Goal: Task Accomplishment & Management: Manage account settings

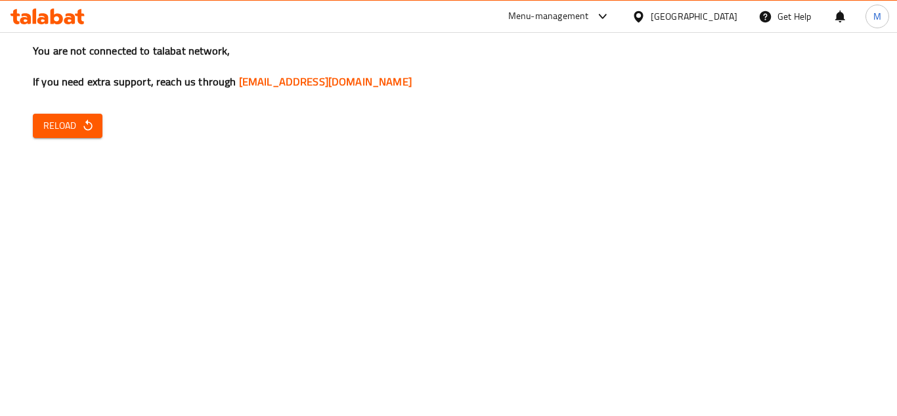
click at [77, 125] on span "Reload" at bounding box center [67, 126] width 49 height 16
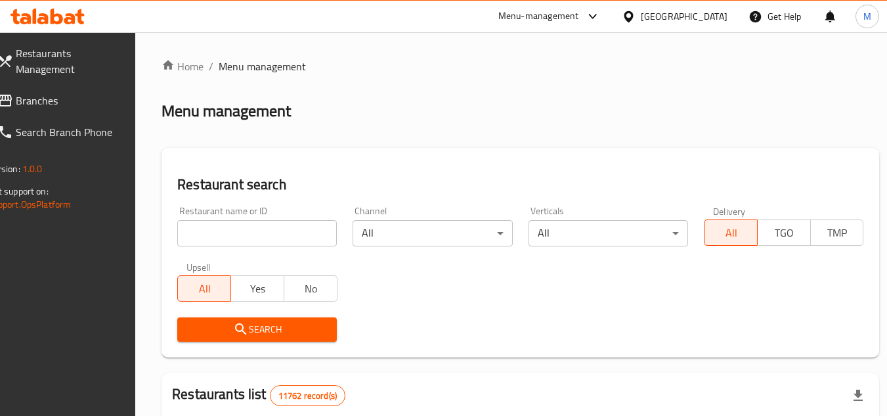
click at [272, 231] on input "search" at bounding box center [257, 233] width 160 height 26
paste input "[PERSON_NAME][GEOGRAPHIC_DATA]"
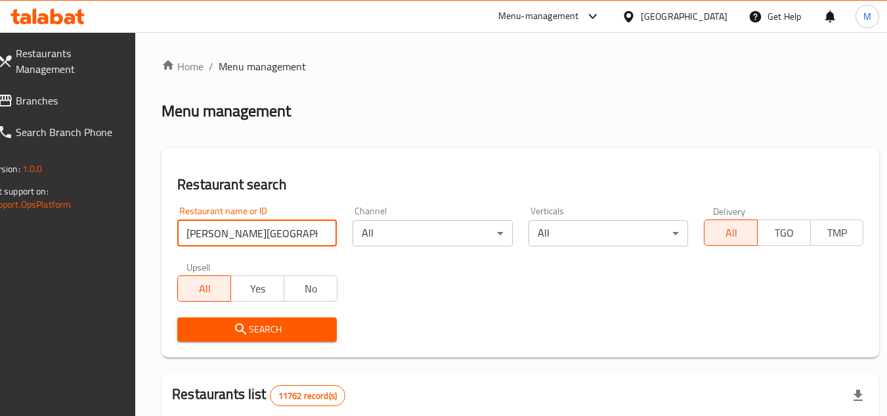
type input "[PERSON_NAME][GEOGRAPHIC_DATA]"
click button "Search" at bounding box center [257, 329] width 160 height 24
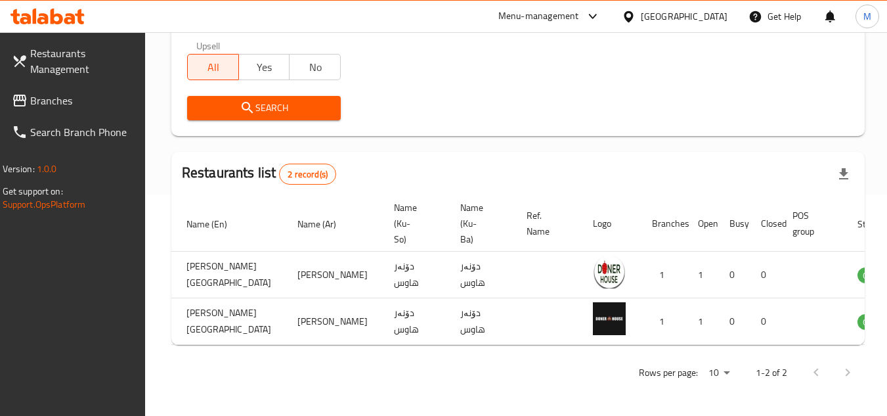
scroll to position [0, 81]
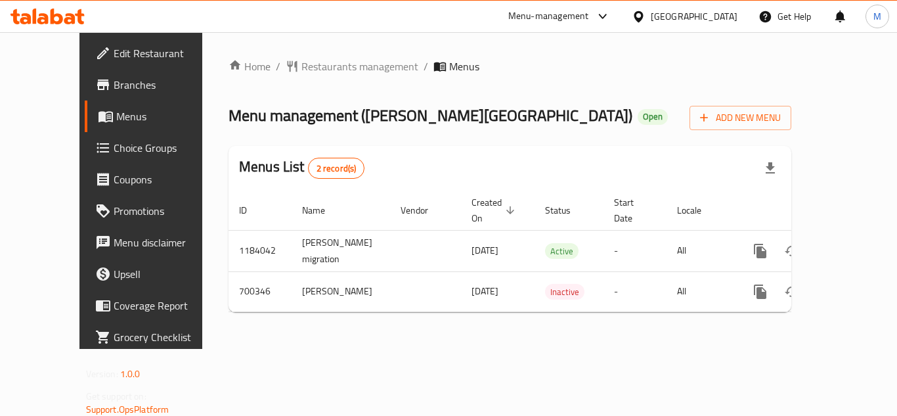
click at [114, 81] on span "Branches" at bounding box center [166, 85] width 105 height 16
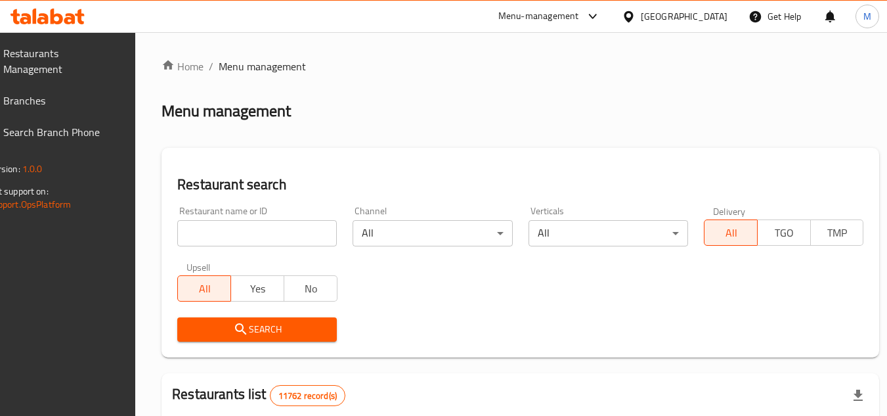
click at [307, 227] on input "search" at bounding box center [257, 233] width 160 height 26
paste input "[PERSON_NAME][GEOGRAPHIC_DATA]"
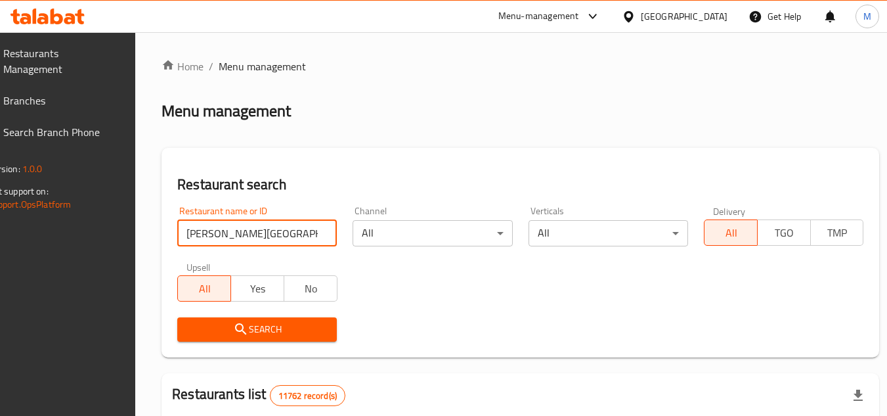
type input "[PERSON_NAME][GEOGRAPHIC_DATA]"
click button "Search" at bounding box center [257, 329] width 160 height 24
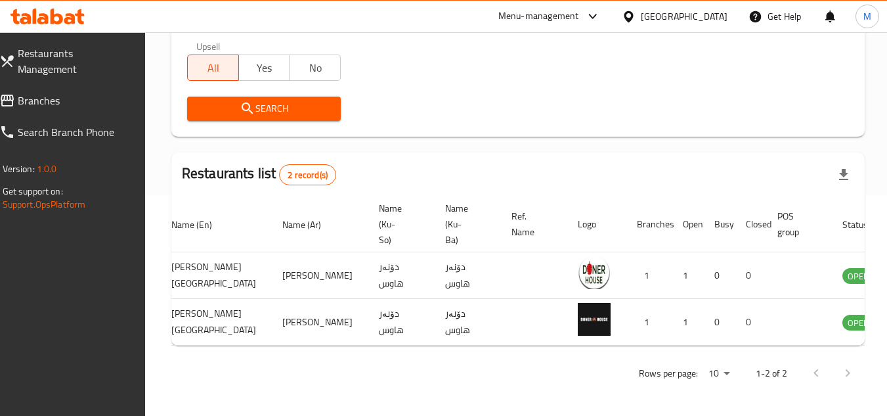
scroll to position [0, 81]
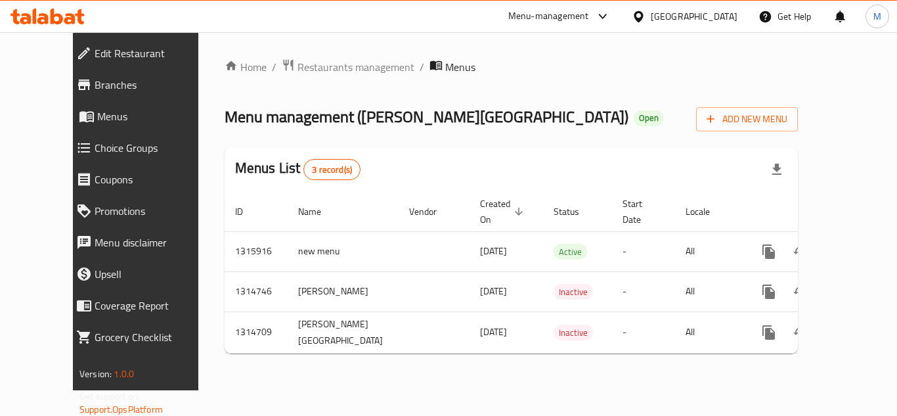
click at [95, 87] on span "Branches" at bounding box center [154, 85] width 118 height 16
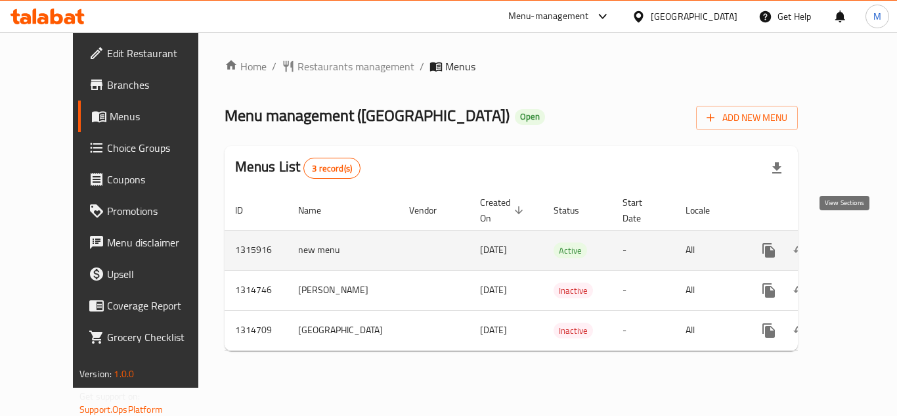
click at [856, 242] on icon "enhanced table" at bounding box center [864, 250] width 16 height 16
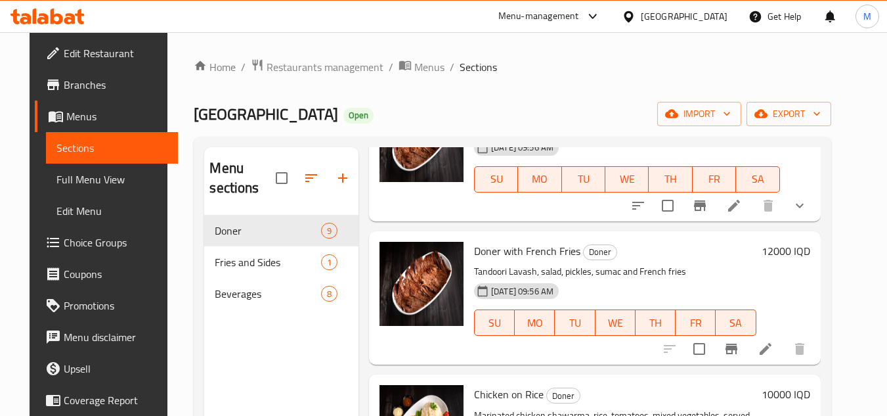
scroll to position [977, 0]
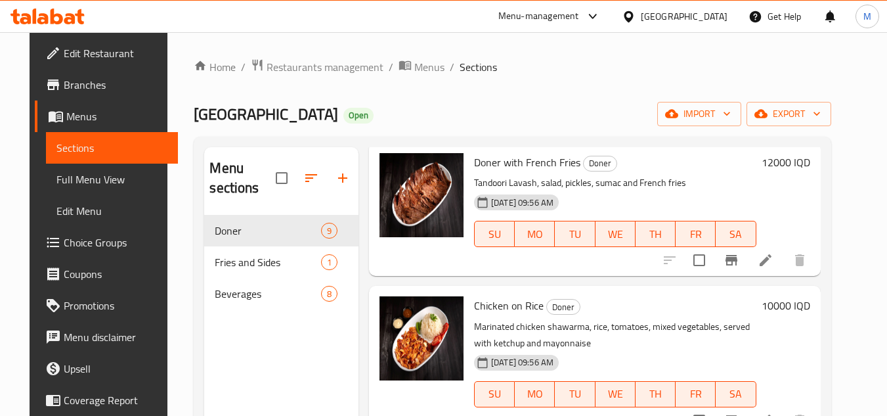
drag, startPoint x: 613, startPoint y: 72, endPoint x: 348, endPoint y: 147, distance: 275.7
click at [613, 72] on ol "Home / Restaurants management / Menus / Sections" at bounding box center [512, 66] width 637 height 17
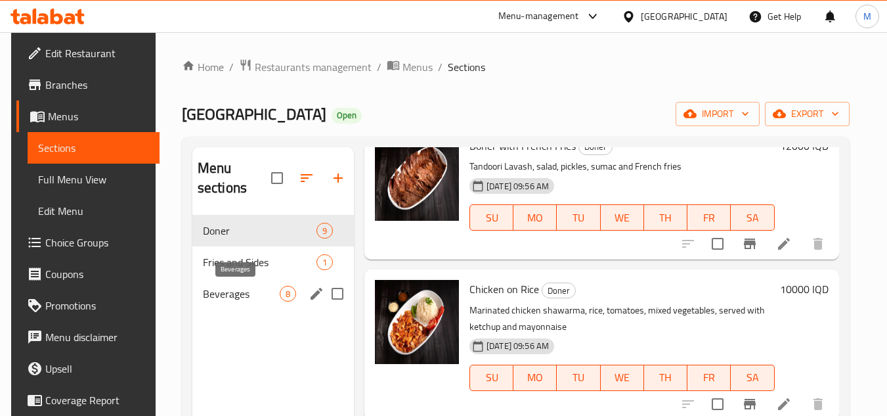
click at [219, 294] on span "Beverages" at bounding box center [241, 294] width 77 height 16
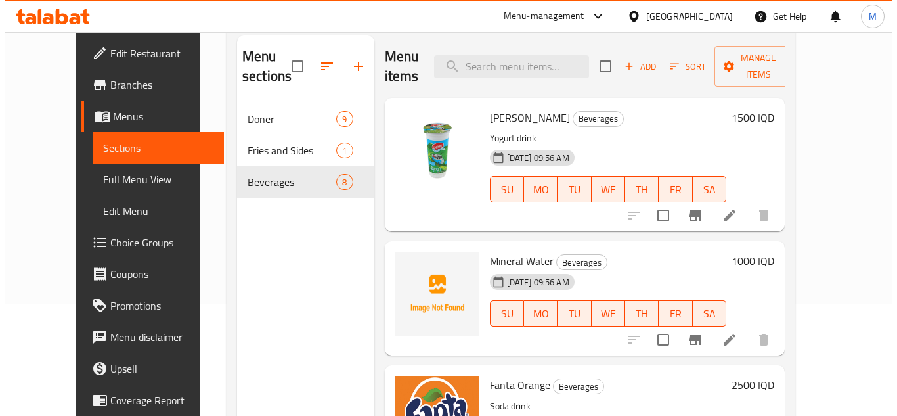
scroll to position [53, 0]
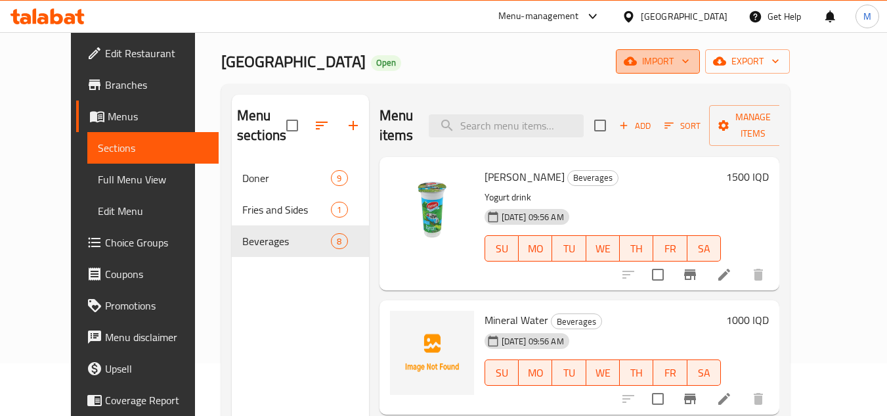
click at [689, 61] on icon "button" at bounding box center [685, 62] width 7 height 4
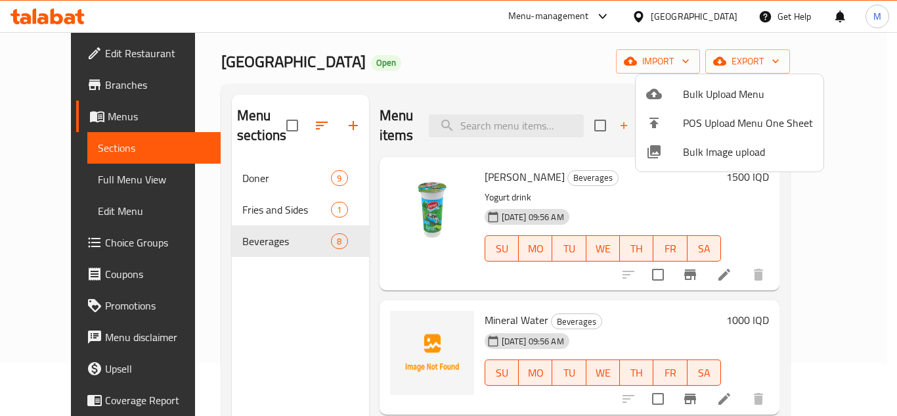
click at [715, 156] on span "Bulk Image upload" at bounding box center [748, 152] width 130 height 16
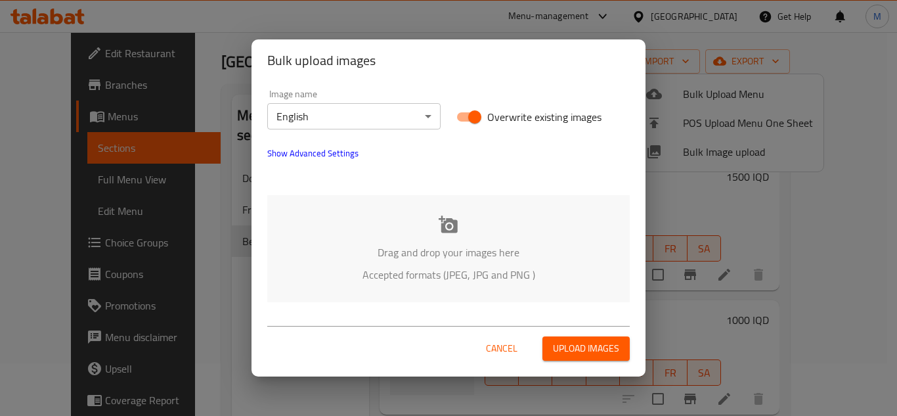
click at [345, 216] on div "Drag and drop your images here Accepted formats (JPEG, JPG and PNG )" at bounding box center [448, 248] width 363 height 107
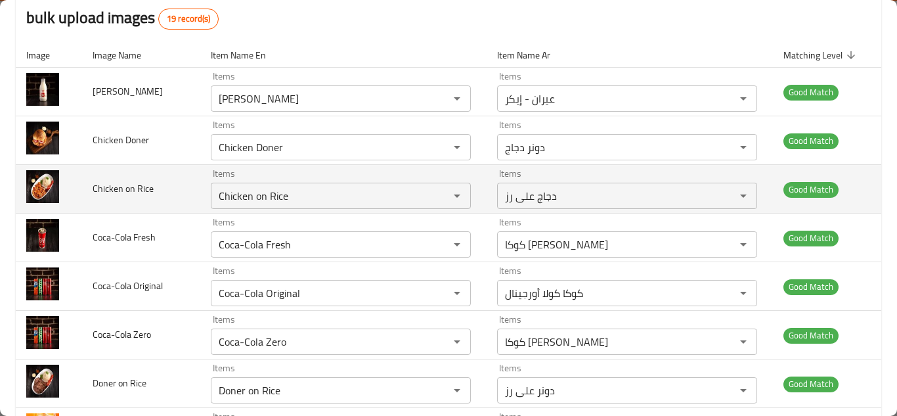
scroll to position [210, 0]
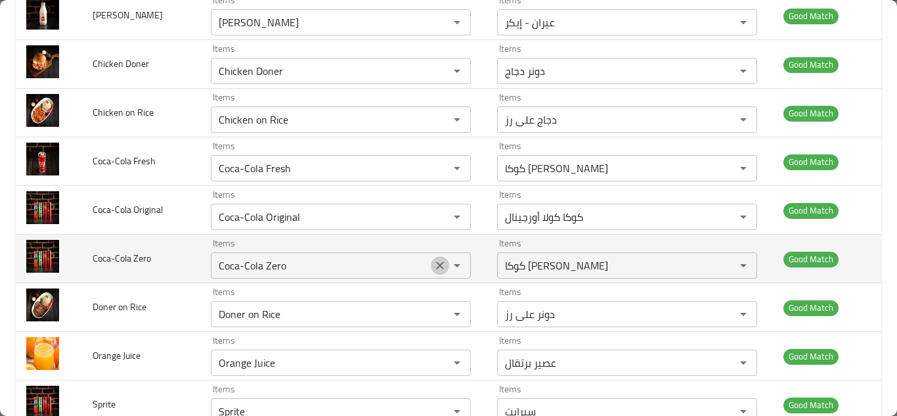
drag, startPoint x: 432, startPoint y: 265, endPoint x: 429, endPoint y: 251, distance: 14.2
click at [433, 265] on icon "Clear" at bounding box center [439, 265] width 13 height 13
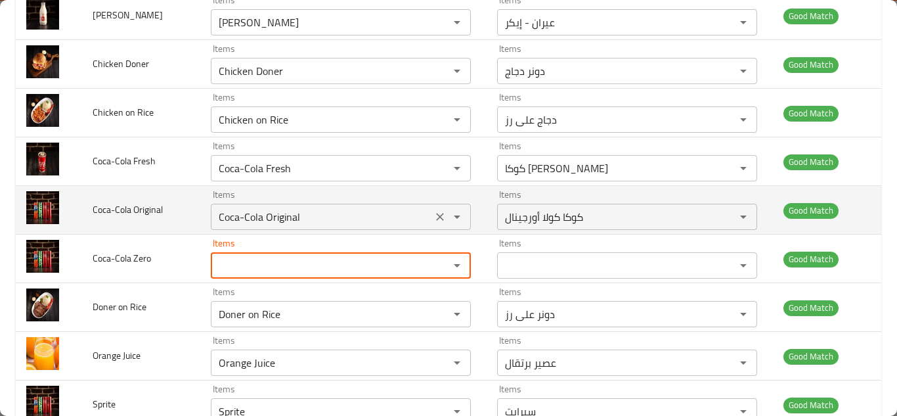
click at [433, 213] on icon "Clear" at bounding box center [439, 216] width 13 height 13
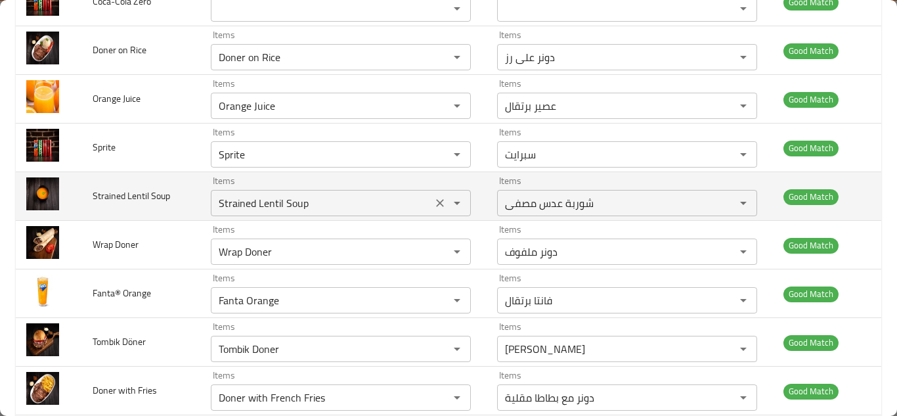
scroll to position [472, 0]
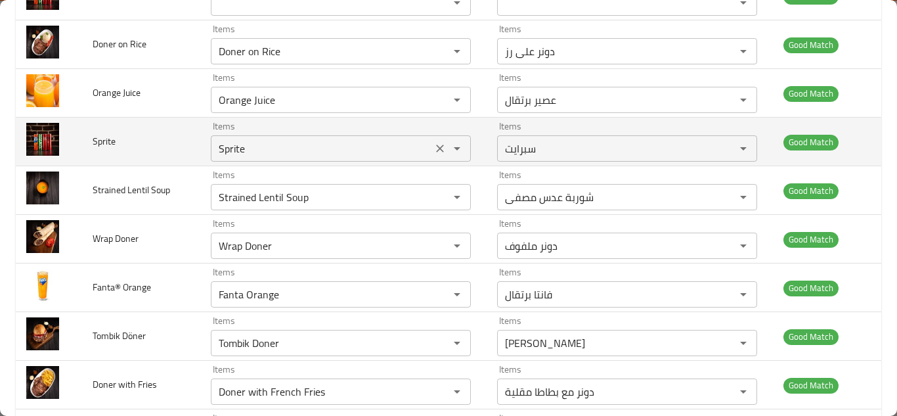
click at [436, 150] on icon "Clear" at bounding box center [440, 148] width 8 height 8
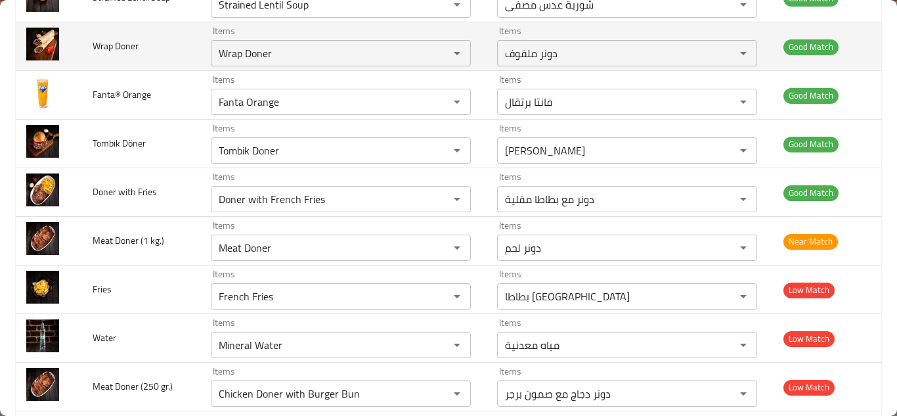
scroll to position [735, 0]
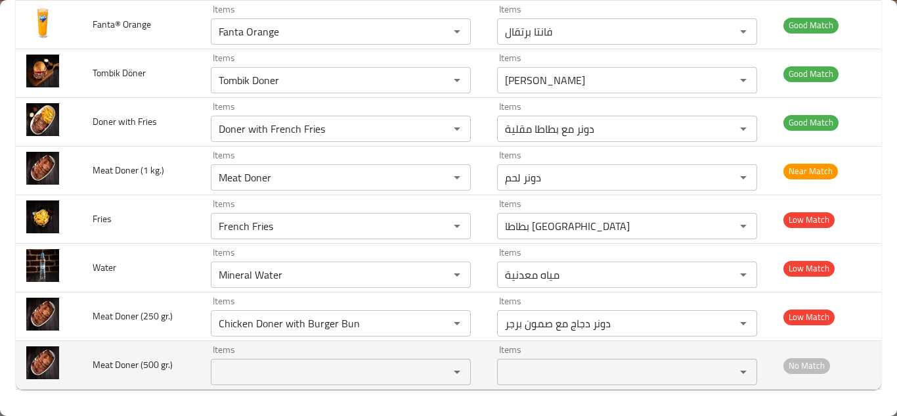
click at [249, 363] on gr_\) "Items" at bounding box center [321, 372] width 213 height 18
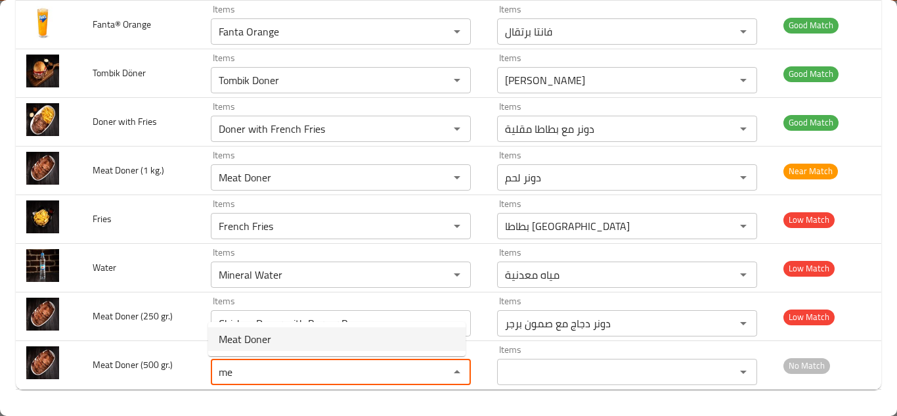
click at [253, 332] on span "Meat Doner" at bounding box center [245, 339] width 53 height 16
type gr_\) "Meat Doner"
type gr_\)-ar "دونر لحم"
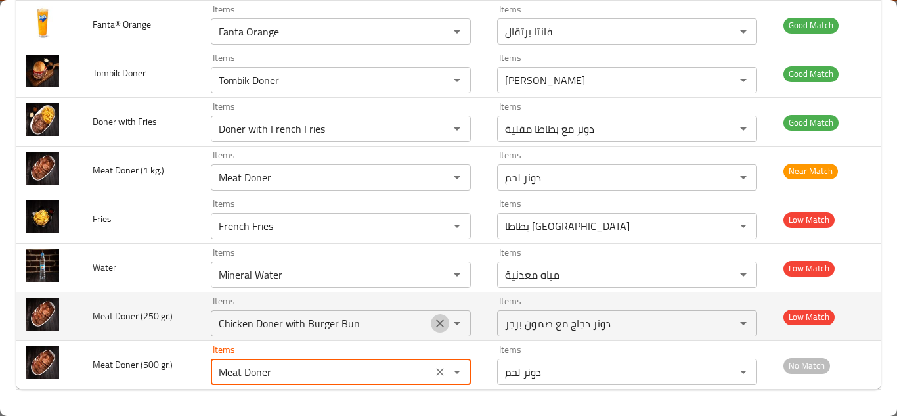
click at [435, 322] on icon "Clear" at bounding box center [439, 323] width 13 height 13
type gr_\) "Meat Doner"
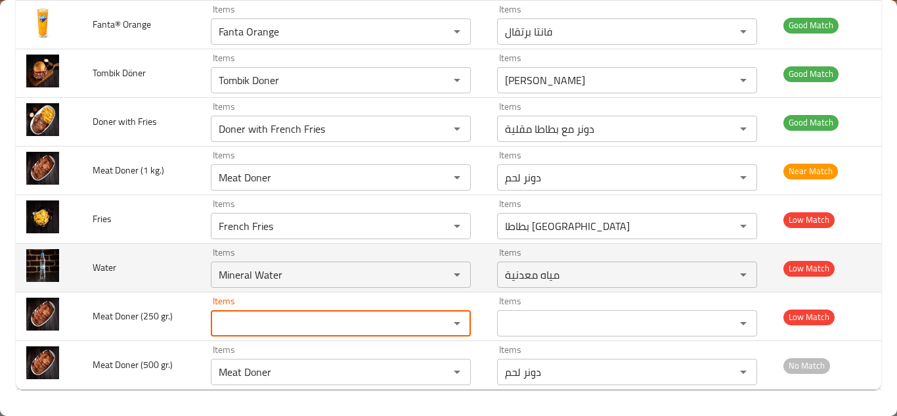
click at [169, 259] on td "Water" at bounding box center [141, 268] width 119 height 49
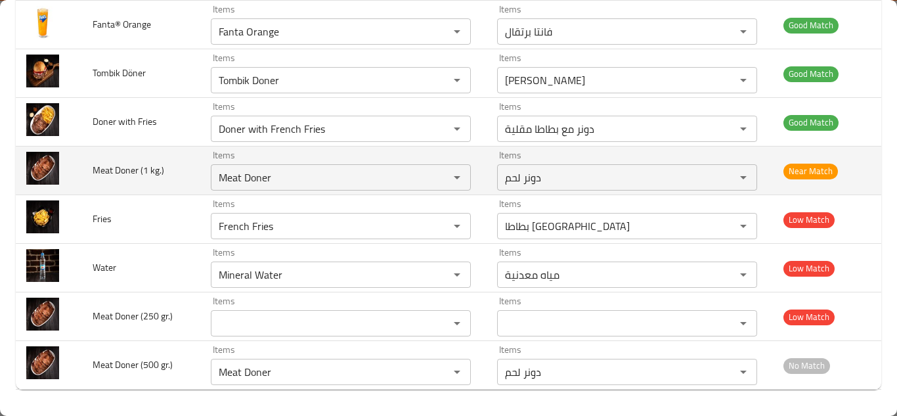
click at [192, 169] on td "Meat Doner (1 kg.)" at bounding box center [141, 170] width 119 height 49
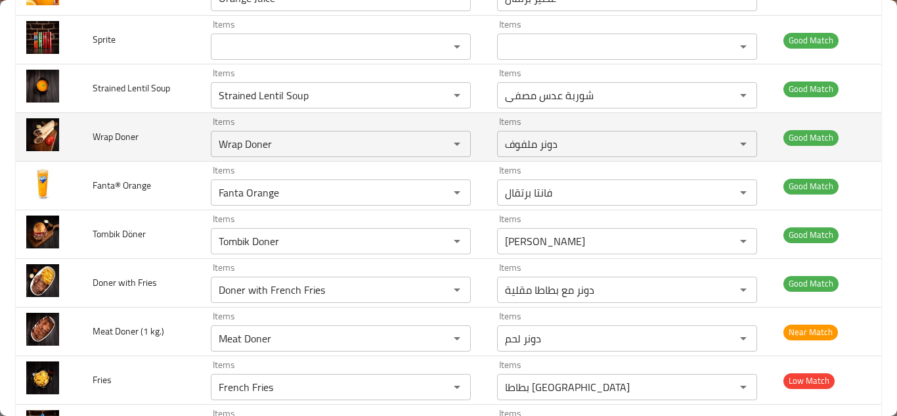
scroll to position [538, 0]
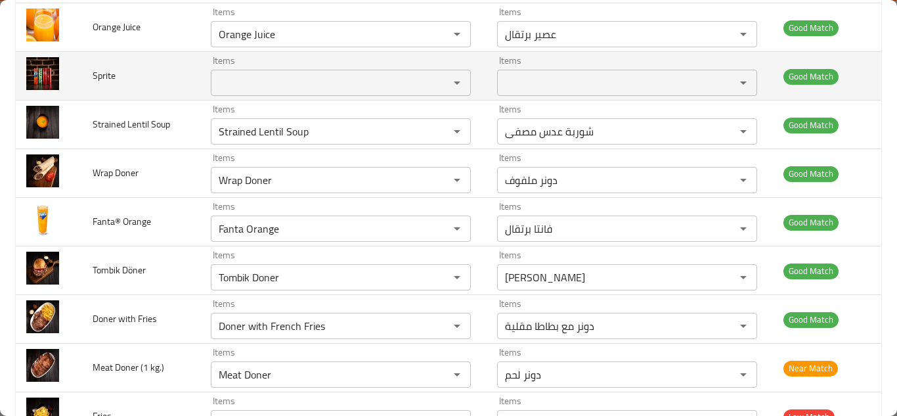
click at [107, 73] on span "Sprite" at bounding box center [104, 75] width 23 height 17
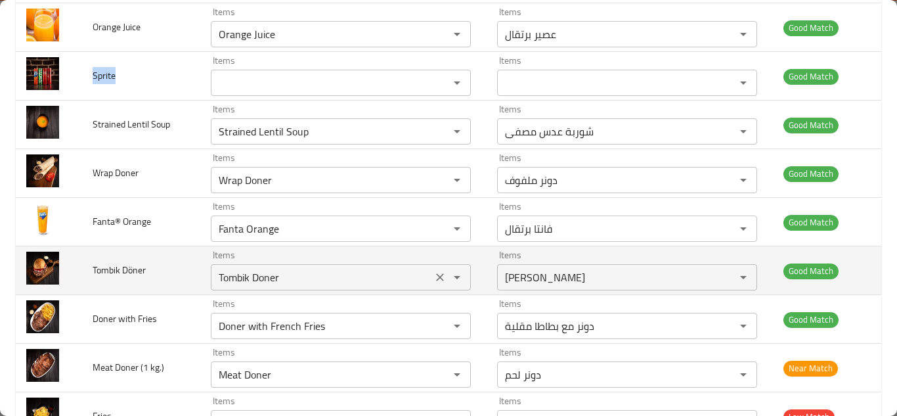
copy span "Sprite"
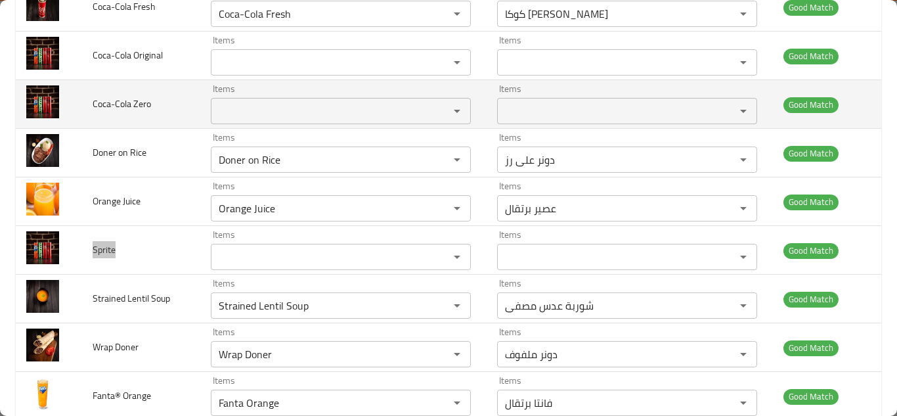
scroll to position [341, 0]
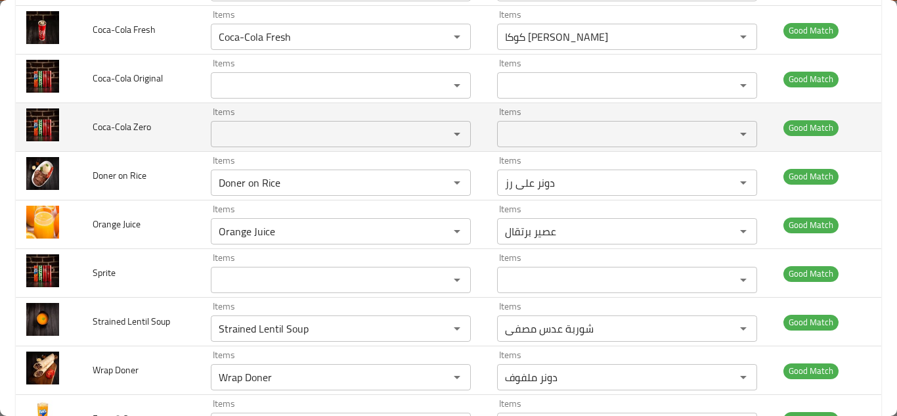
click at [108, 127] on span "Coca-Cola Zero" at bounding box center [122, 126] width 58 height 17
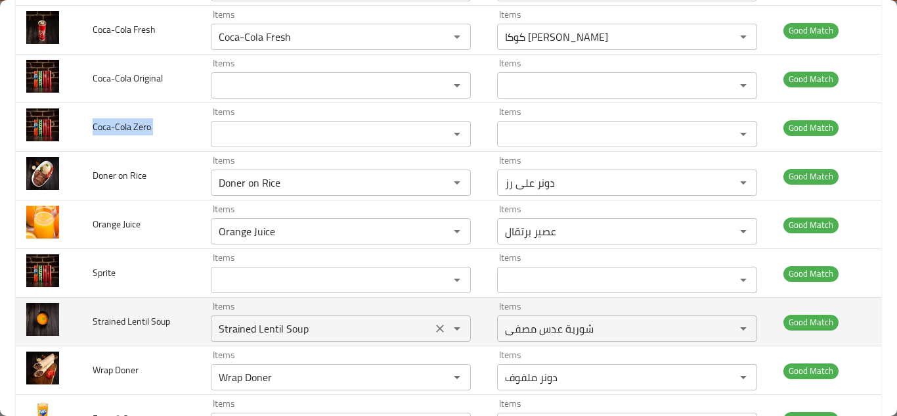
copy span "Coca-Cola Zero"
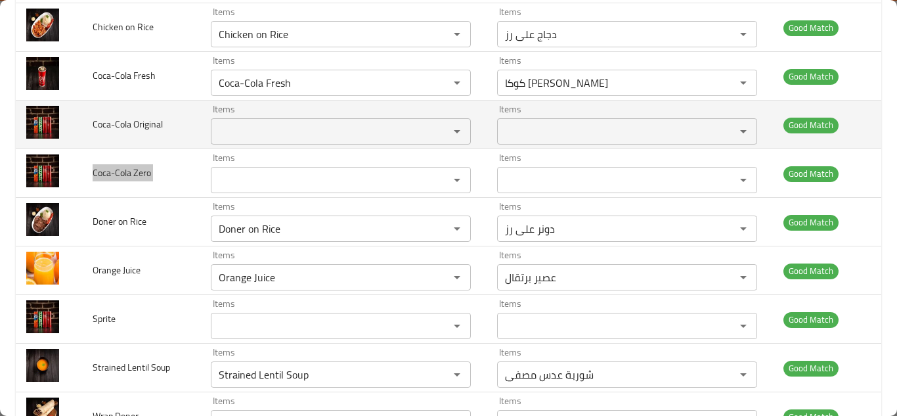
scroll to position [275, 0]
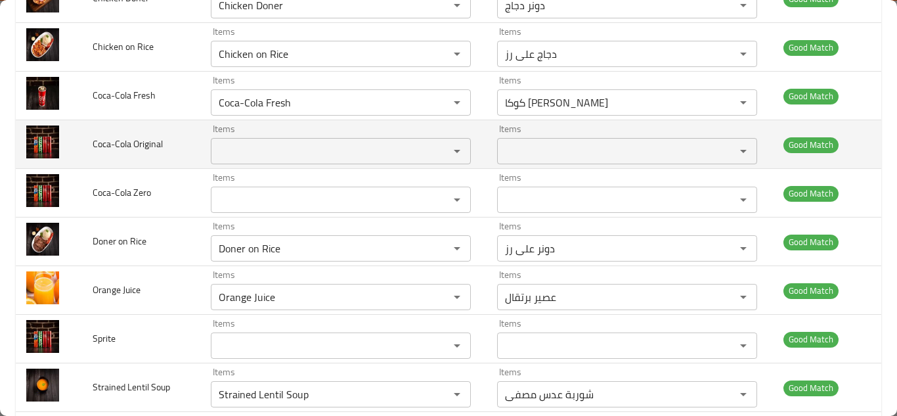
click at [133, 140] on span "Coca-Cola Original" at bounding box center [128, 143] width 70 height 17
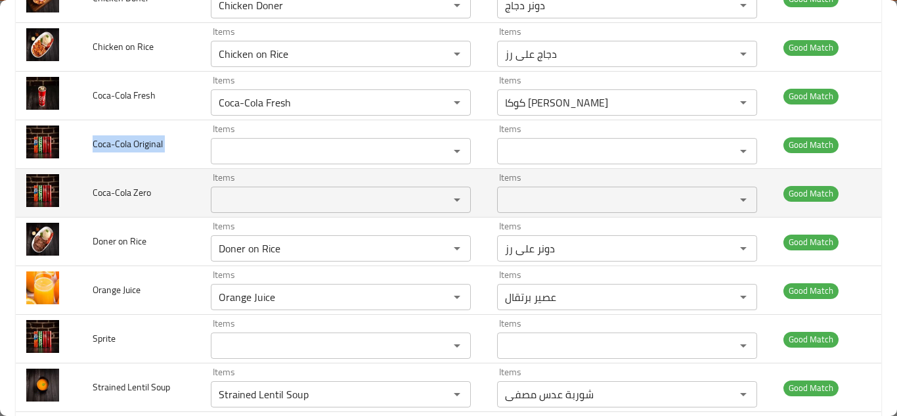
copy span "Coca-Cola Original"
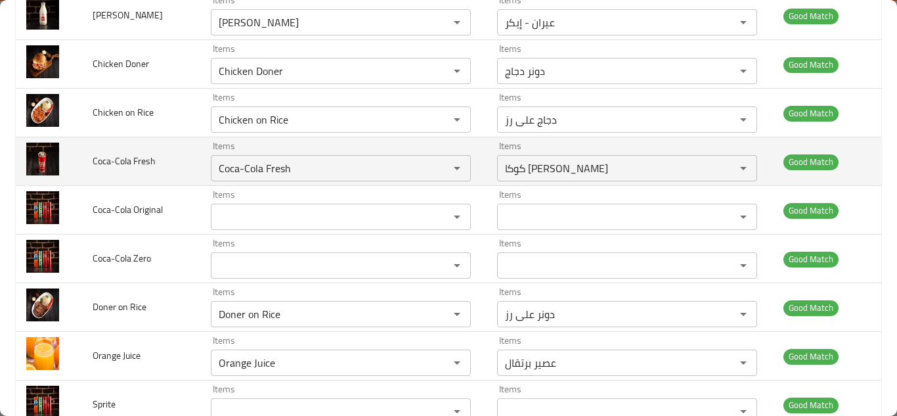
click at [179, 162] on td "Coca-Cola Fresh" at bounding box center [141, 161] width 119 height 49
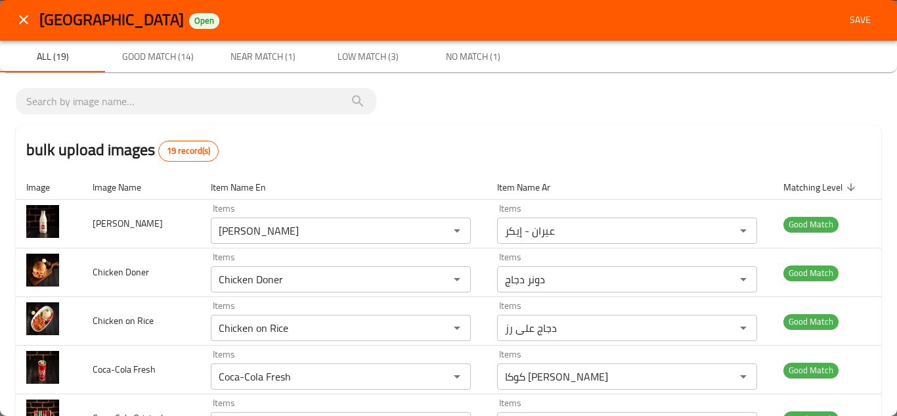
scroll to position [0, 0]
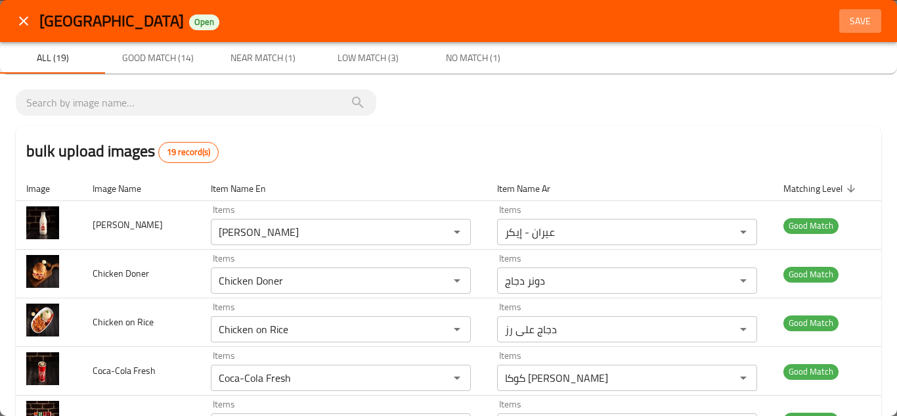
click at [846, 16] on span "Save" at bounding box center [861, 21] width 32 height 16
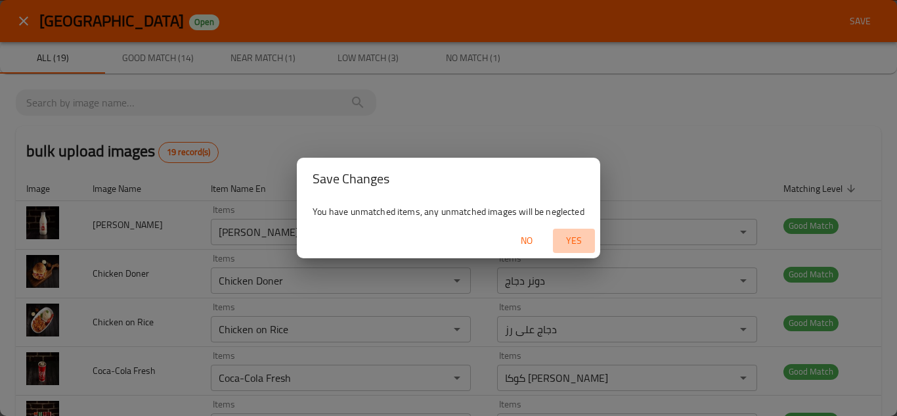
click at [571, 236] on span "Yes" at bounding box center [574, 240] width 32 height 16
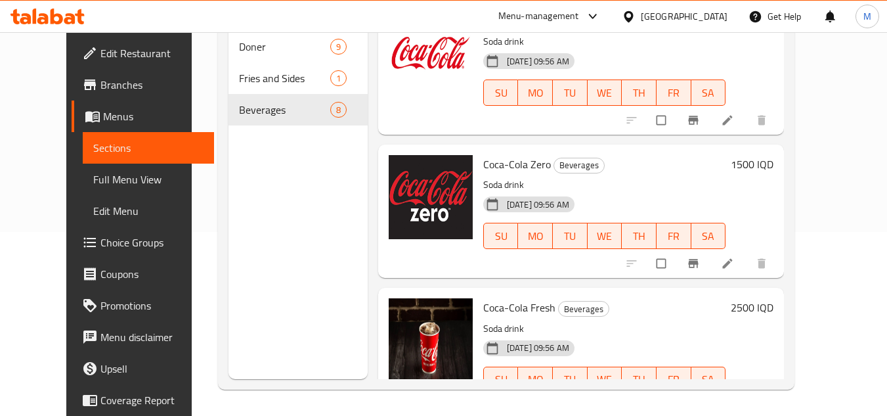
scroll to position [765, 0]
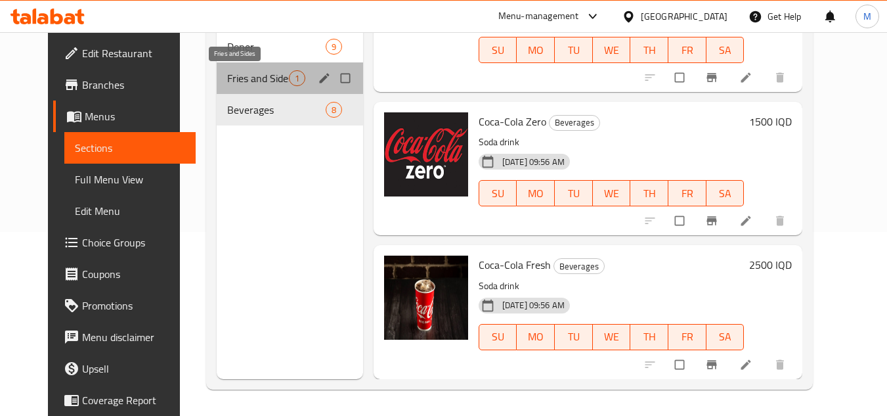
click at [227, 71] on span "Fries and Sides" at bounding box center [258, 78] width 62 height 16
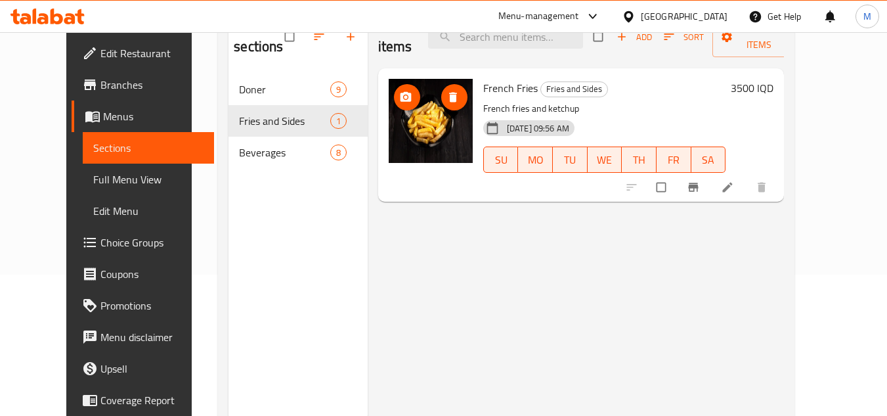
scroll to position [118, 0]
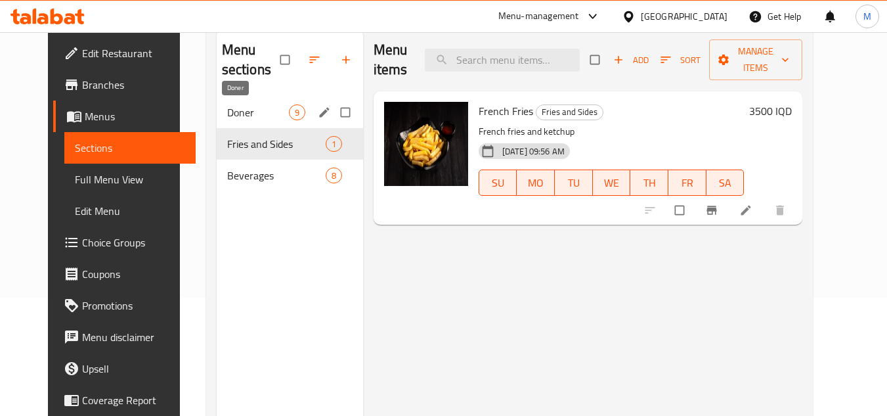
click at [248, 107] on span "Doner" at bounding box center [258, 112] width 62 height 16
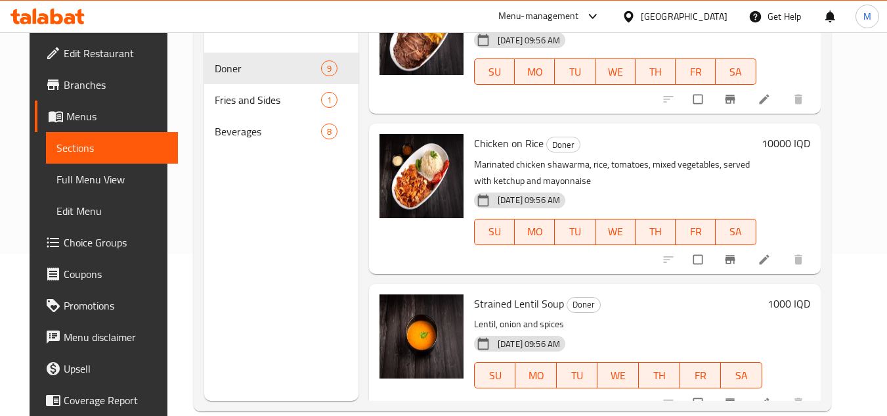
scroll to position [184, 0]
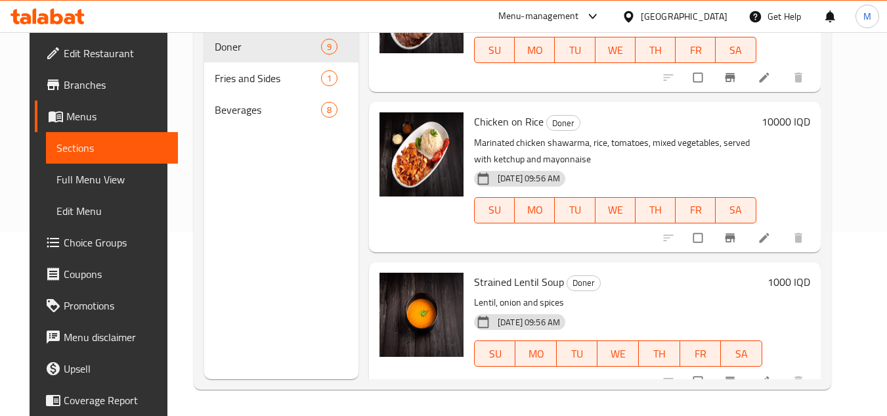
drag, startPoint x: 93, startPoint y: 177, endPoint x: 104, endPoint y: 181, distance: 11.6
click at [93, 177] on span "Full Menu View" at bounding box center [111, 179] width 111 height 16
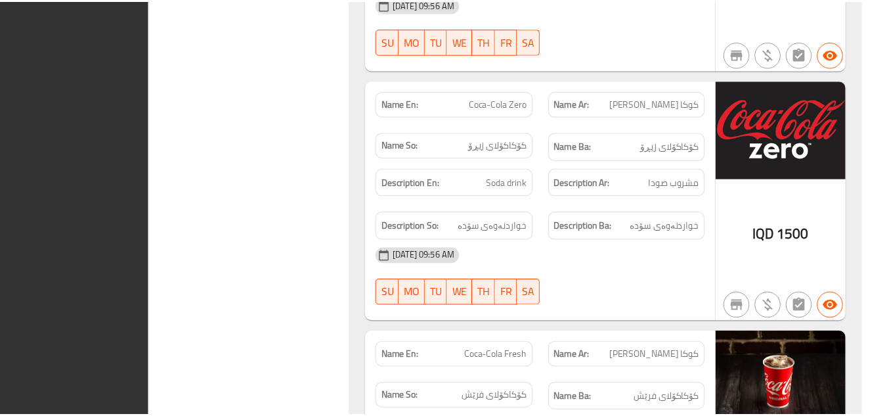
scroll to position [5285, 0]
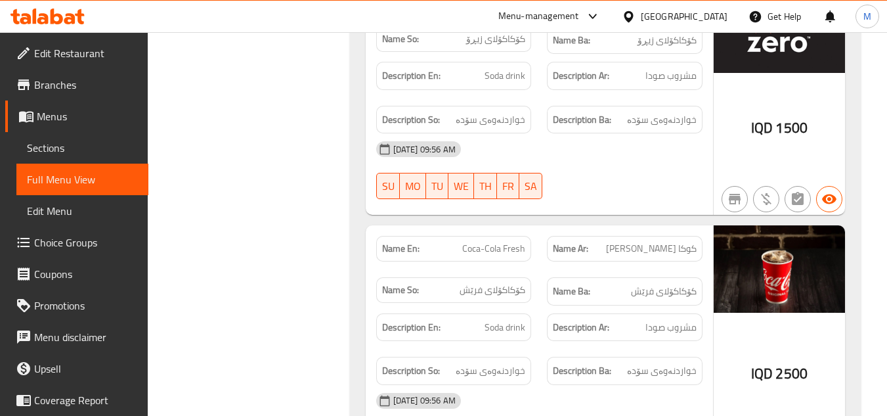
click at [58, 14] on icon at bounding box center [57, 17] width 12 height 16
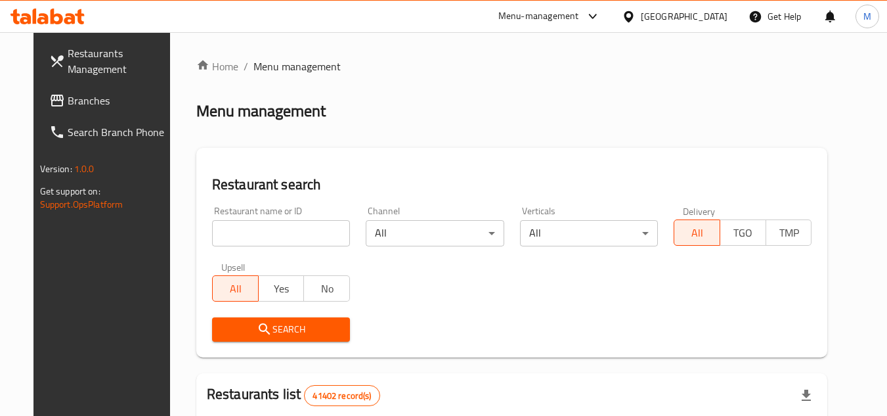
scroll to position [108, 0]
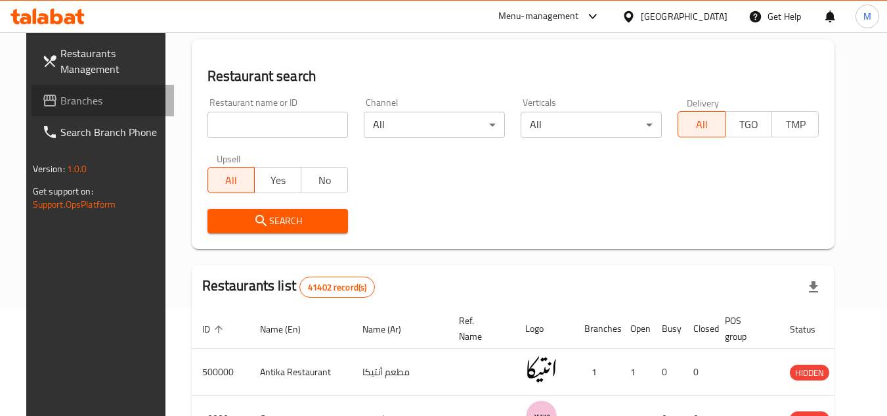
click at [111, 100] on span "Branches" at bounding box center [112, 101] width 104 height 16
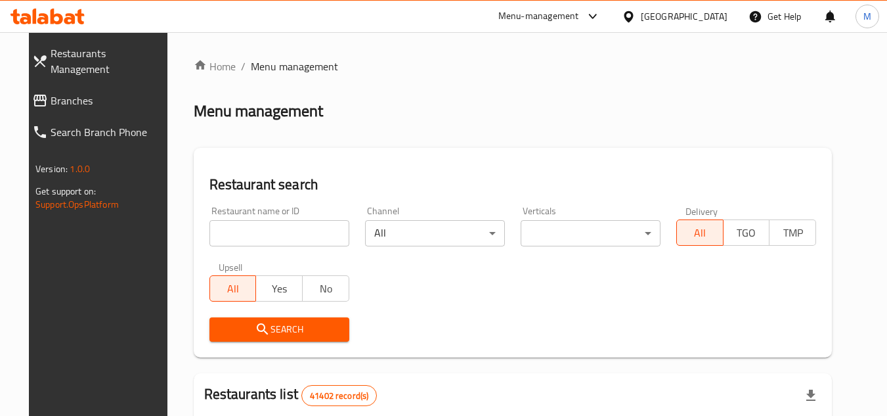
click at [302, 229] on input "search" at bounding box center [280, 233] width 140 height 26
paste input "707412"
type input "707412"
click button "Search" at bounding box center [280, 329] width 140 height 24
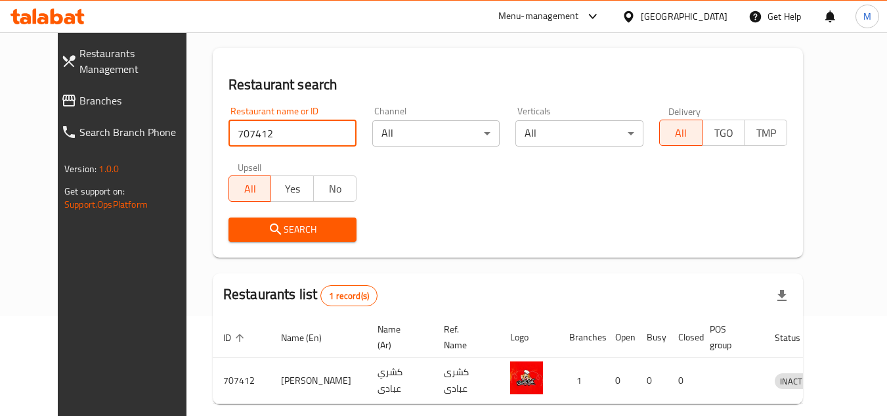
scroll to position [159, 0]
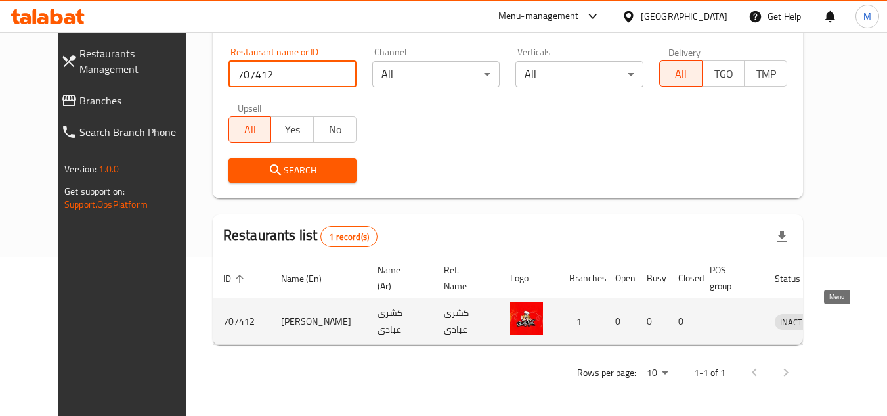
click at [846, 321] on icon "enhanced table" at bounding box center [854, 321] width 16 height 16
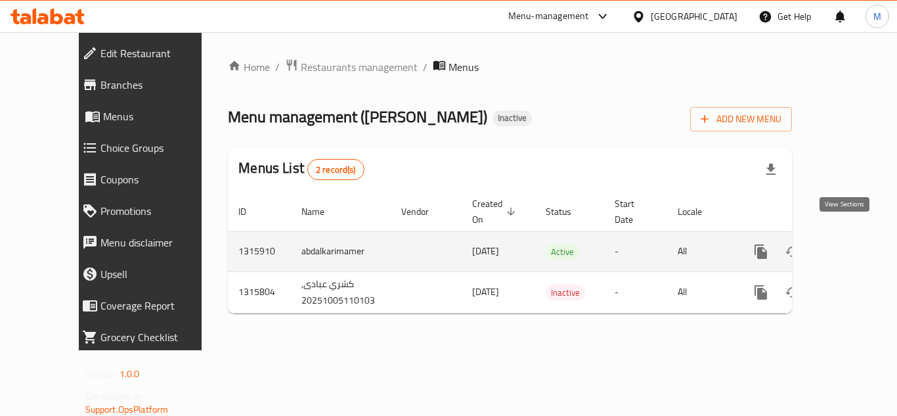
click at [852, 244] on icon "enhanced table" at bounding box center [856, 252] width 16 height 16
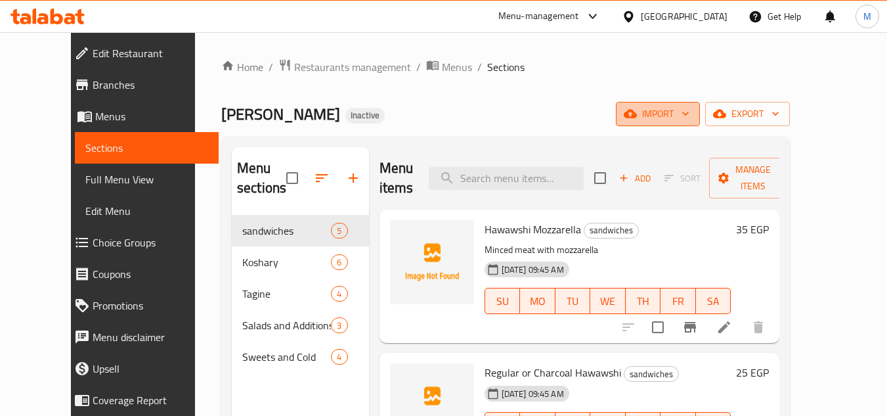
click at [692, 107] on icon "button" at bounding box center [685, 113] width 13 height 13
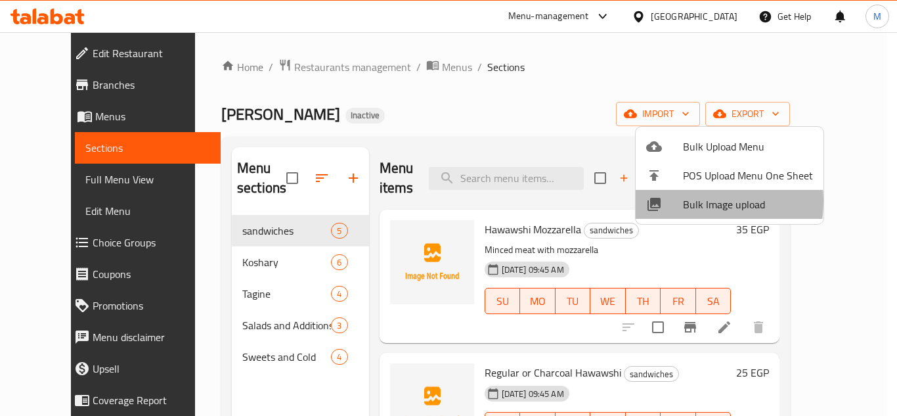
click at [676, 201] on div at bounding box center [664, 204] width 37 height 16
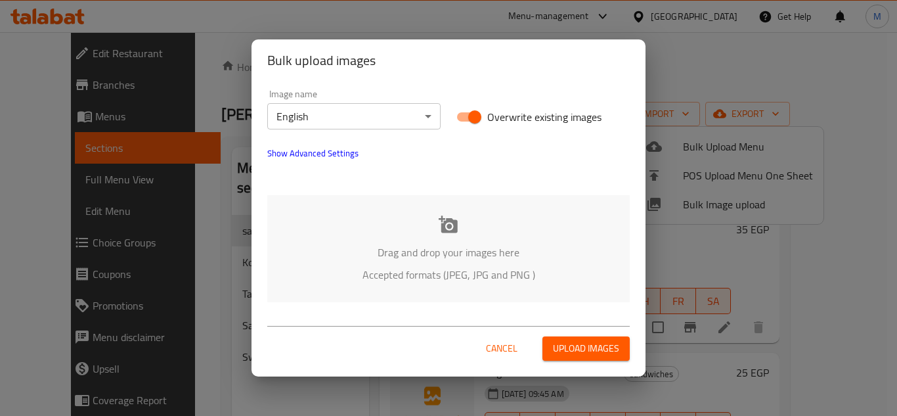
click at [383, 114] on body "​ Menu-management Egypt Get Help M Edit Restaurant Branches Menus Sections Full…" at bounding box center [448, 224] width 897 height 384
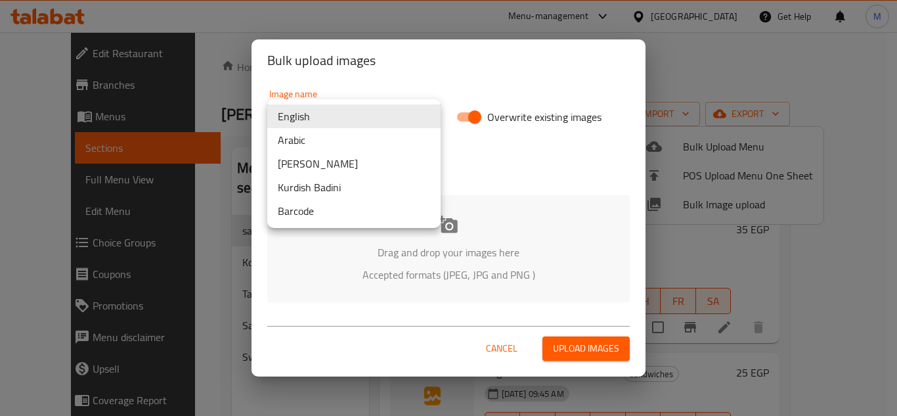
click at [292, 136] on li "Arabic" at bounding box center [353, 140] width 173 height 24
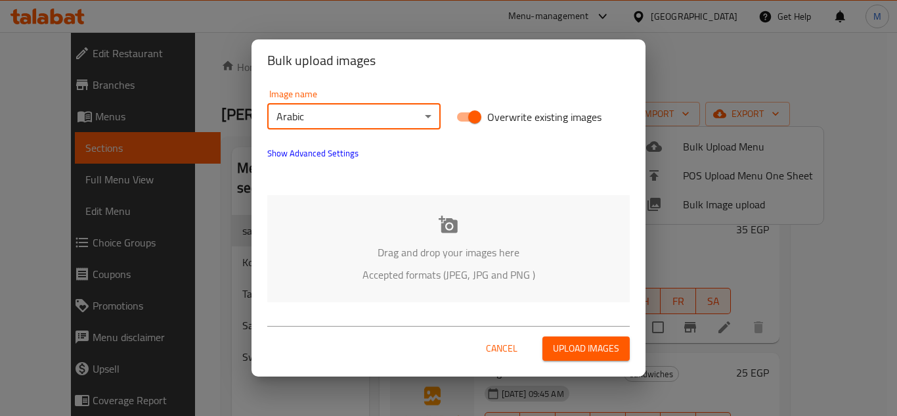
click at [390, 259] on p "Drag and drop your images here" at bounding box center [448, 252] width 323 height 16
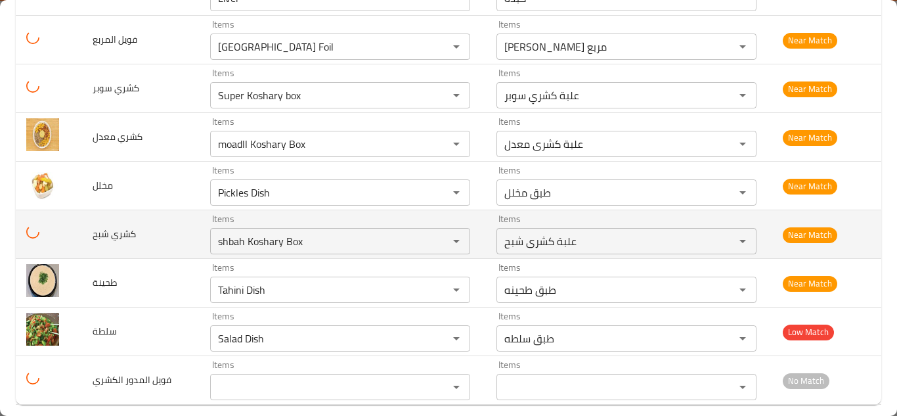
scroll to position [492, 0]
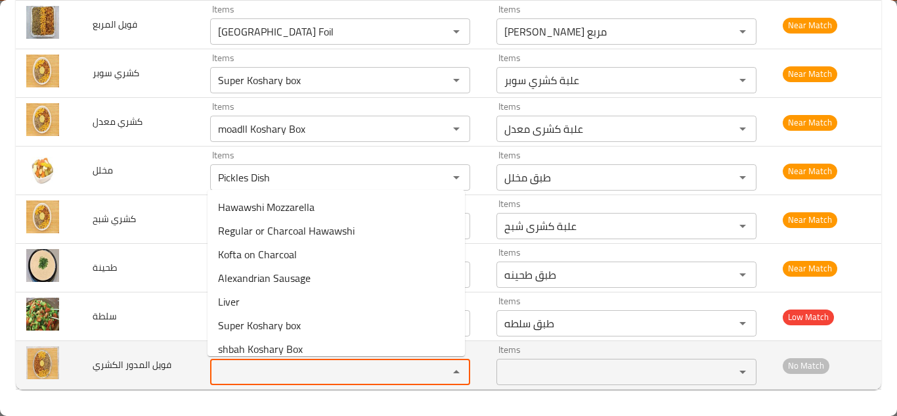
click at [250, 370] on الكشري "Items" at bounding box center [320, 372] width 213 height 18
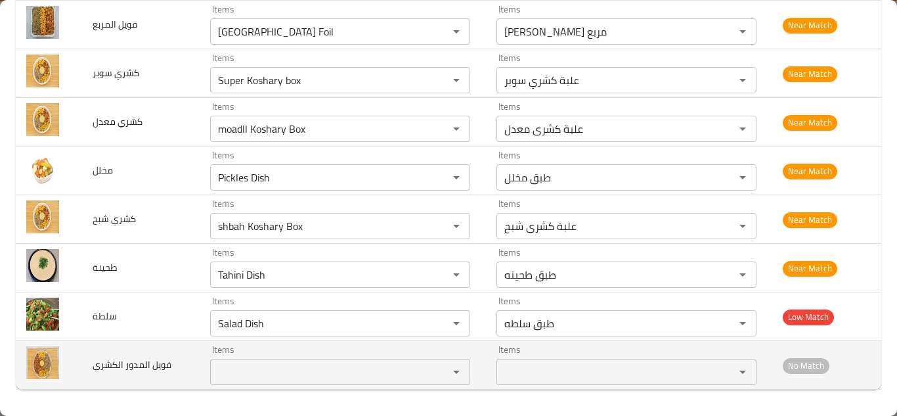
click at [167, 378] on td "فويل المدور الكشري" at bounding box center [141, 365] width 118 height 49
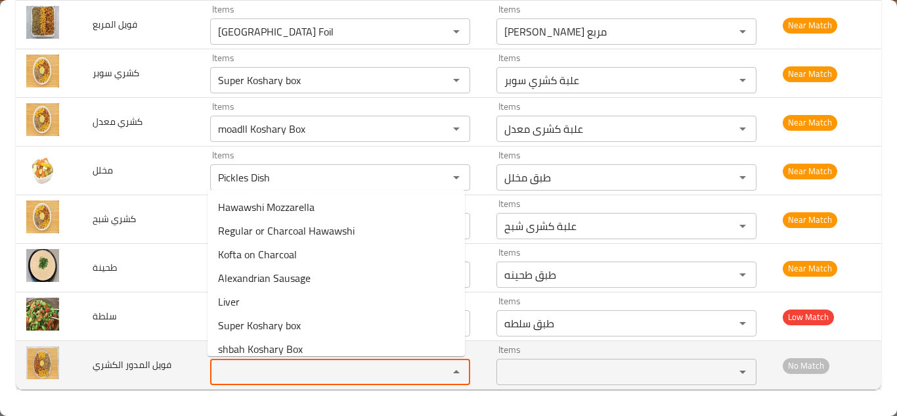
click at [269, 365] on الكشري "Items" at bounding box center [320, 372] width 213 height 18
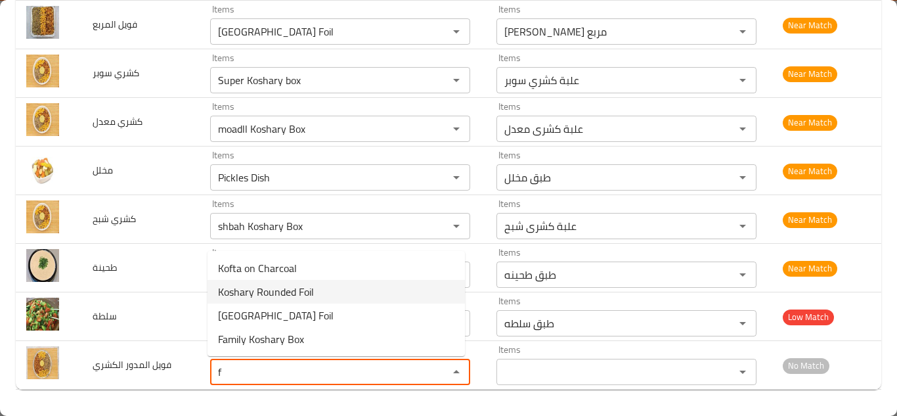
click at [321, 288] on الكشري-option-1 "Koshary Rounded Foil" at bounding box center [336, 292] width 257 height 24
type الكشري "Koshary Rounded Foil"
type الكشري-ar "فويل كشرى مدور"
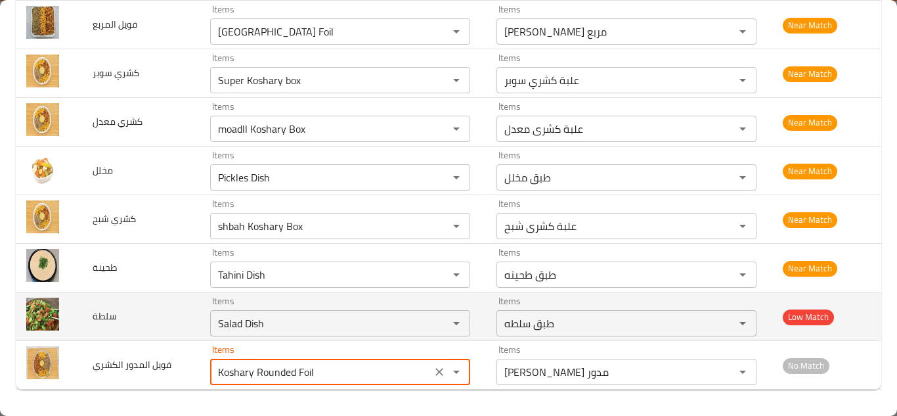
type الكشري "Koshary Rounded Foil"
click at [160, 315] on td "سلطة" at bounding box center [141, 316] width 118 height 49
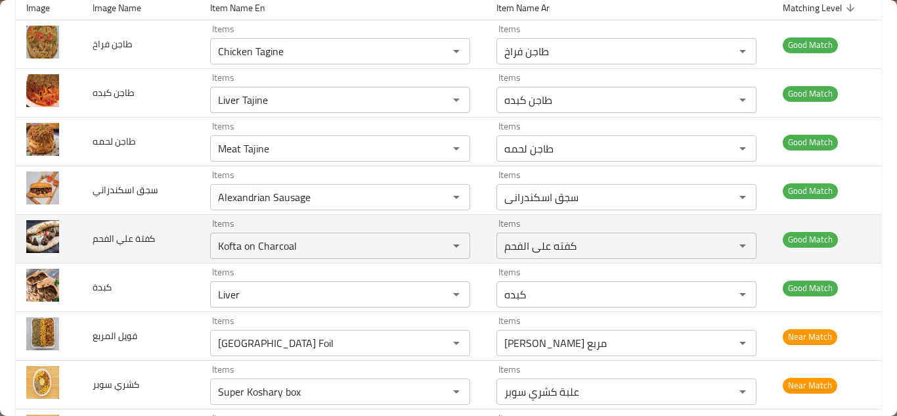
scroll to position [295, 0]
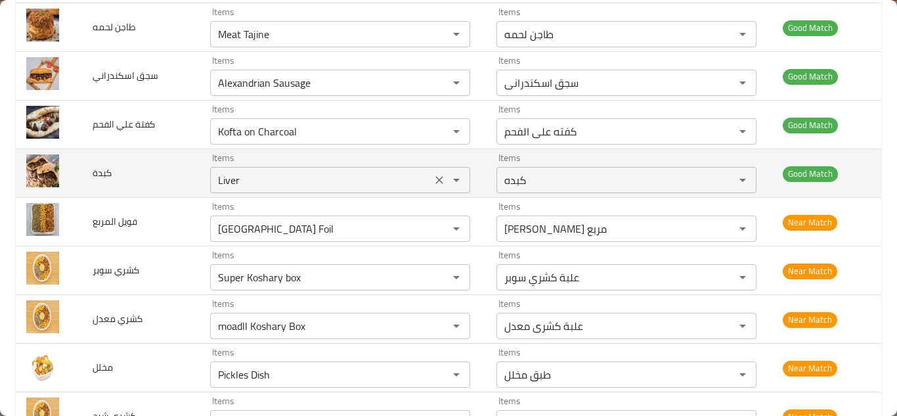
click at [227, 175] on input "Liver" at bounding box center [320, 180] width 213 height 18
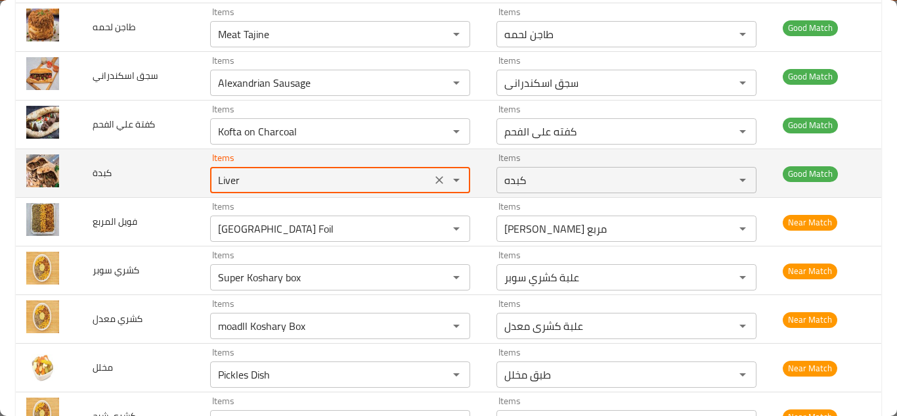
click at [433, 183] on icon "Clear" at bounding box center [439, 179] width 13 height 13
click at [101, 172] on span "كبدة" at bounding box center [102, 172] width 19 height 17
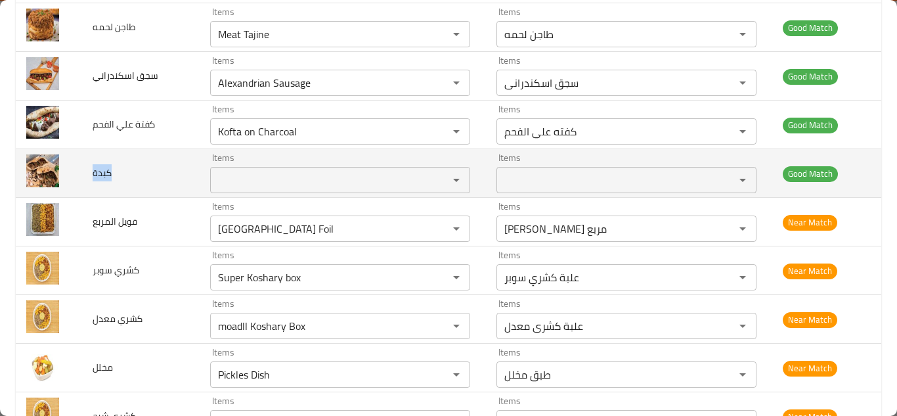
click at [101, 172] on span "كبدة" at bounding box center [102, 172] width 19 height 17
copy span "كبدة"
click at [177, 174] on td "كبدة" at bounding box center [141, 173] width 118 height 49
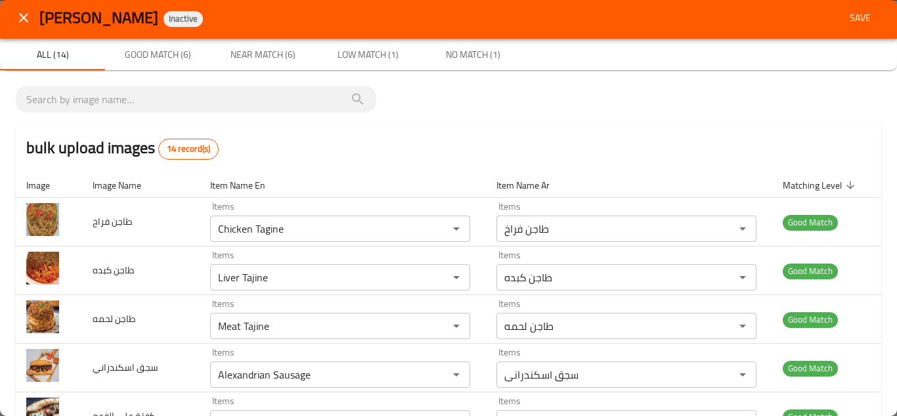
scroll to position [0, 0]
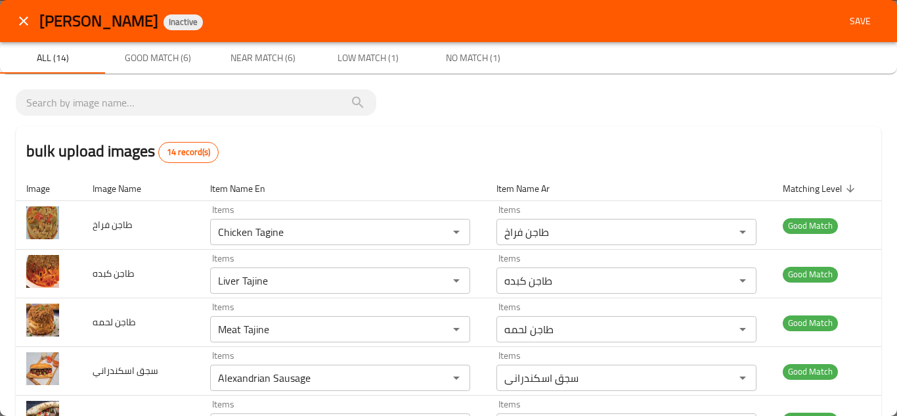
click at [846, 22] on span "Save" at bounding box center [861, 21] width 32 height 16
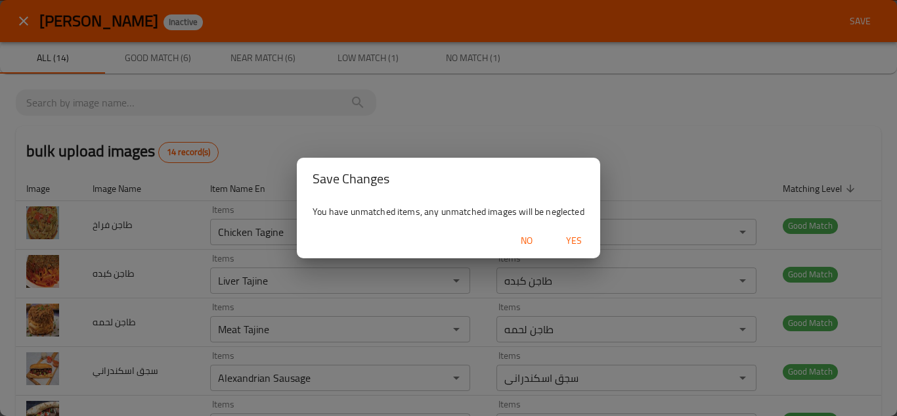
click at [577, 236] on span "Yes" at bounding box center [574, 240] width 32 height 16
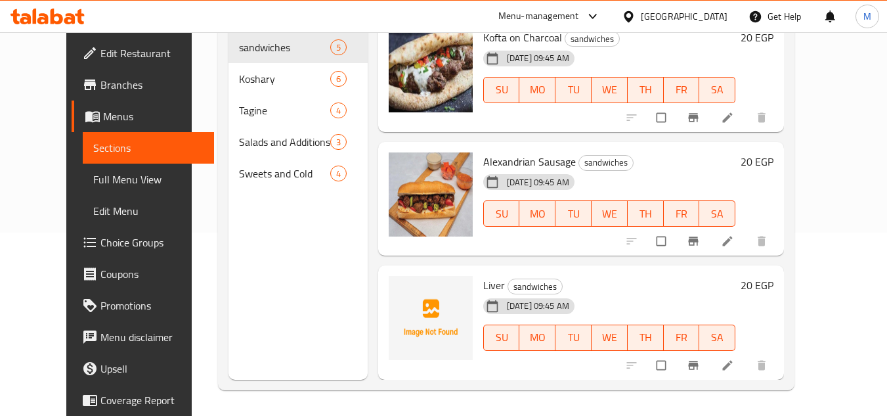
scroll to position [184, 0]
click at [400, 296] on icon "upload picture" at bounding box center [405, 293] width 11 height 10
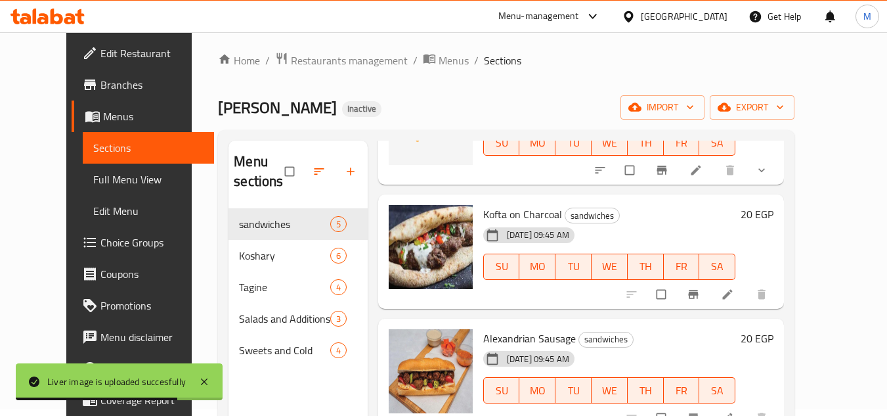
scroll to position [0, 0]
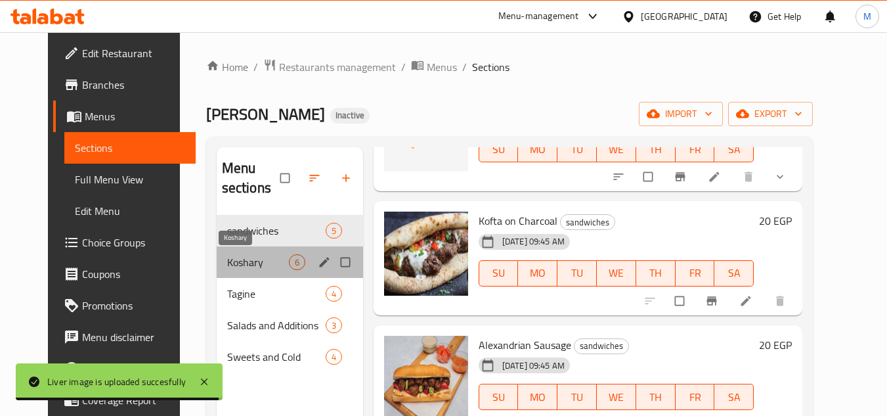
click at [227, 260] on span "Koshary" at bounding box center [258, 262] width 62 height 16
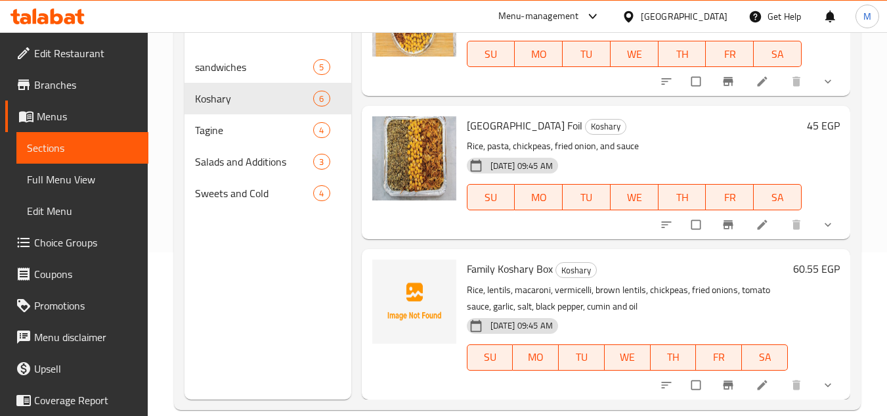
scroll to position [184, 0]
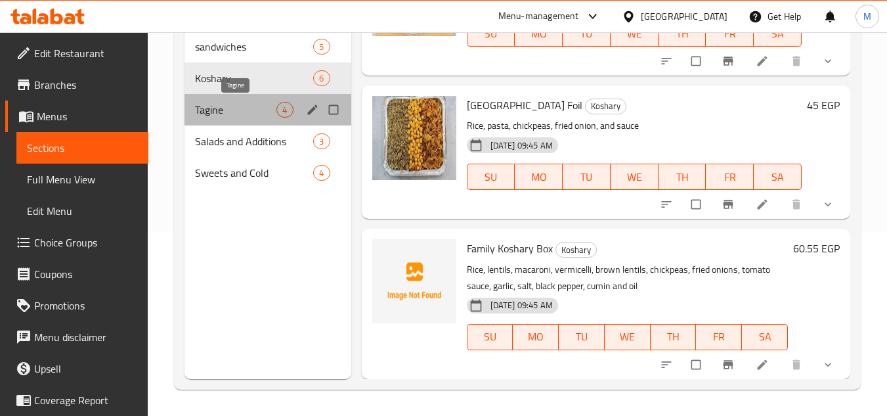
click at [218, 112] on span "Tagine" at bounding box center [235, 110] width 81 height 16
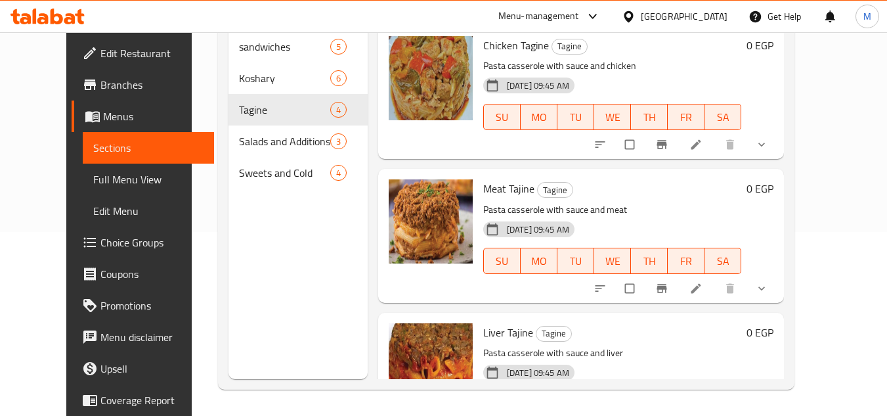
scroll to position [211, 0]
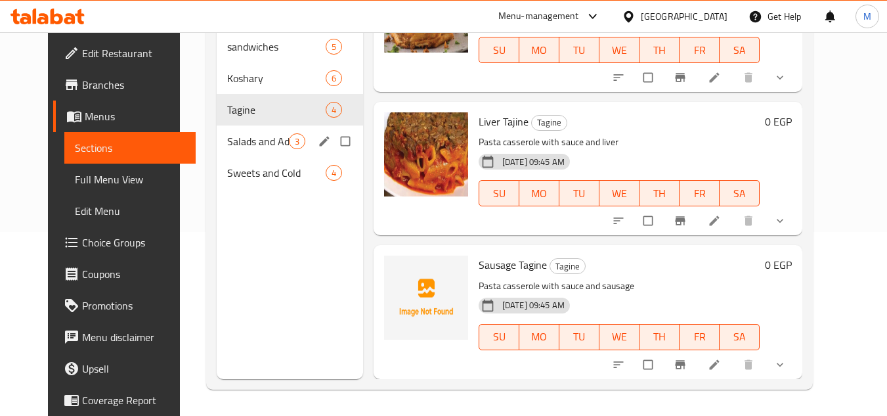
click at [230, 147] on span "Salads and Additions" at bounding box center [258, 141] width 62 height 16
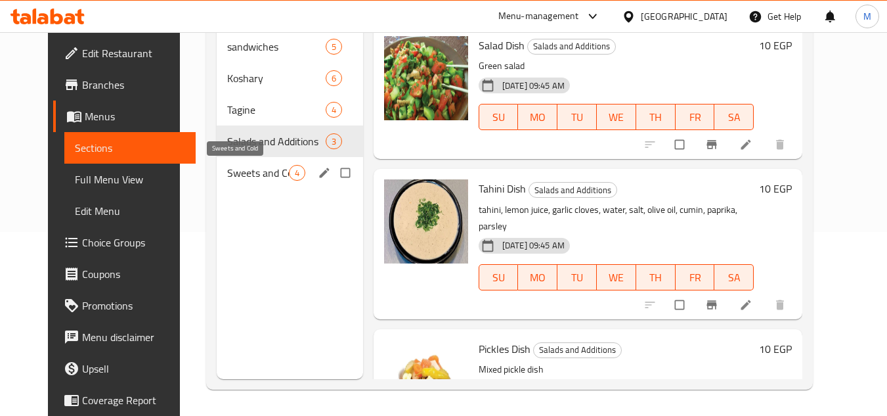
click at [227, 167] on span "Sweets and Cold" at bounding box center [258, 173] width 62 height 16
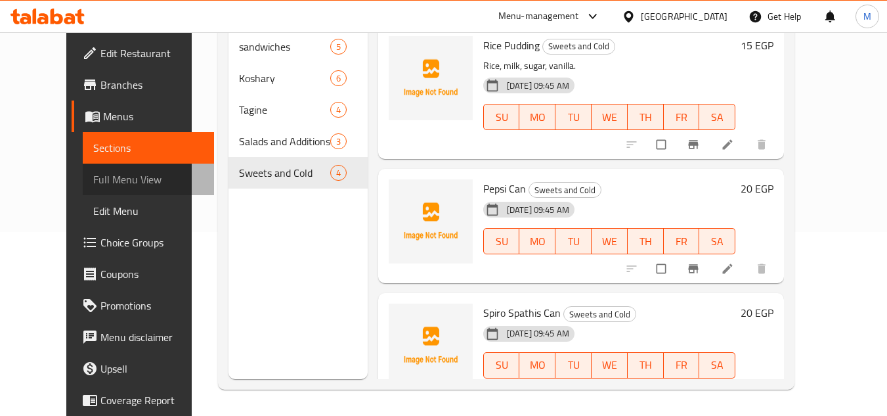
click at [95, 177] on span "Full Menu View" at bounding box center [148, 179] width 111 height 16
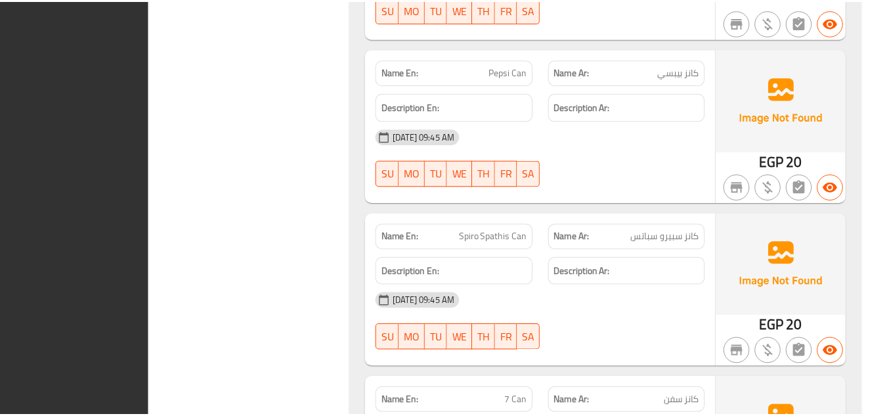
scroll to position [4944, 0]
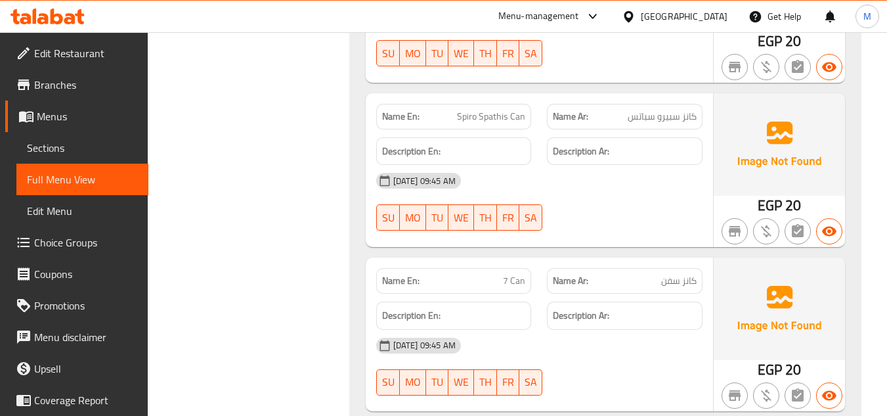
click at [66, 12] on icon at bounding box center [48, 17] width 74 height 16
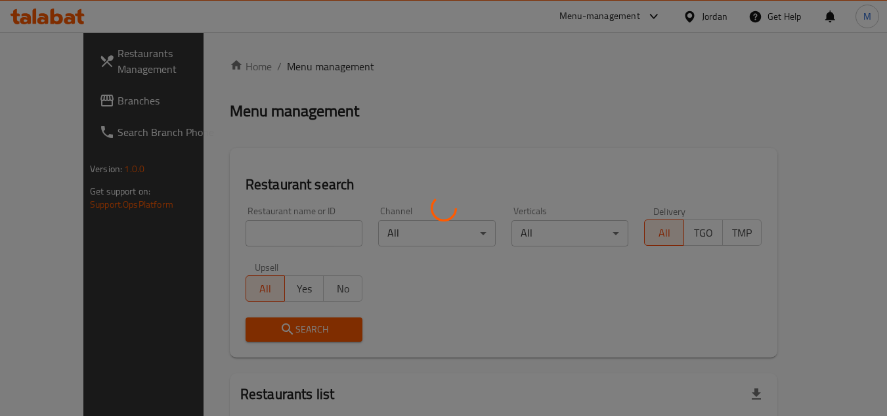
scroll to position [1, 0]
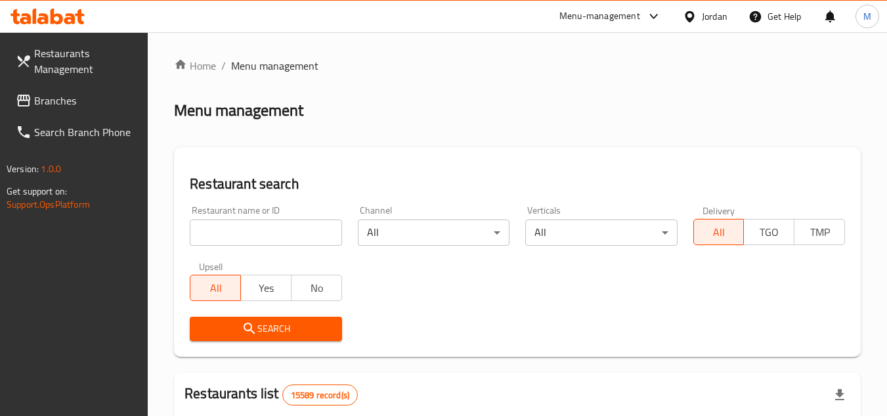
click at [311, 236] on input "search" at bounding box center [266, 232] width 152 height 26
paste input "Burger Time"
type input "Burger Time"
click button "Search" at bounding box center [266, 329] width 152 height 24
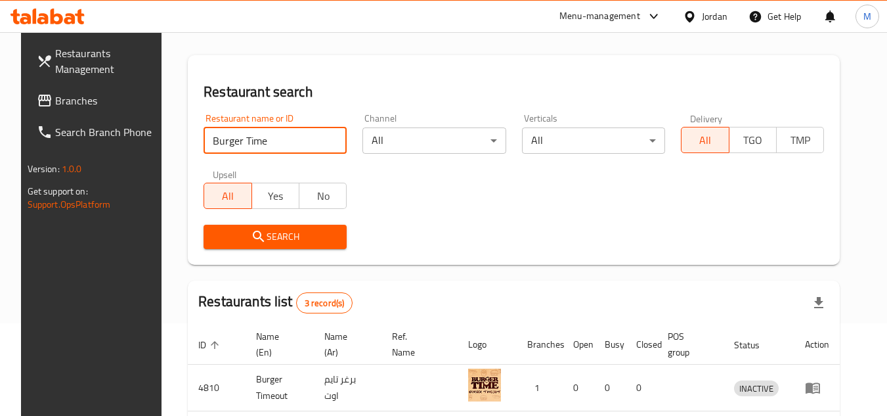
scroll to position [258, 0]
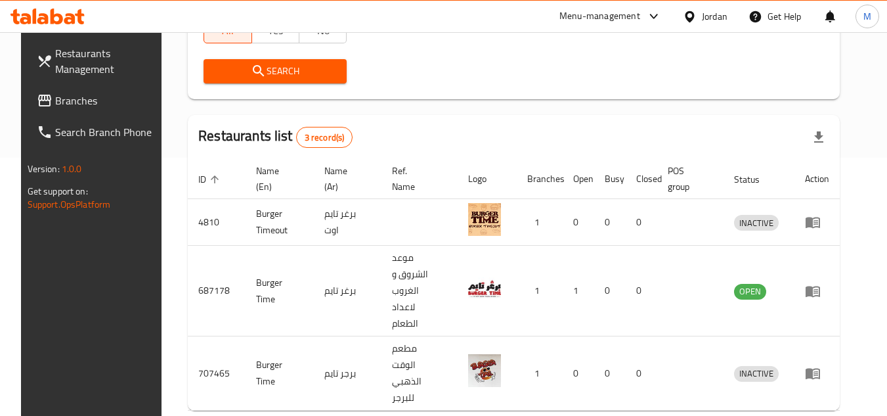
click at [74, 96] on span "Branches" at bounding box center [107, 101] width 104 height 16
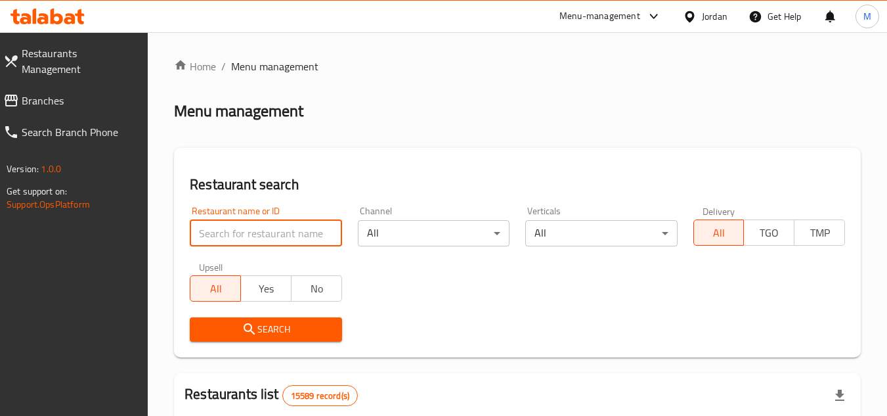
click at [311, 232] on input "search" at bounding box center [266, 233] width 152 height 26
paste input "707465"
type input "707465"
click button "Search" at bounding box center [266, 329] width 152 height 24
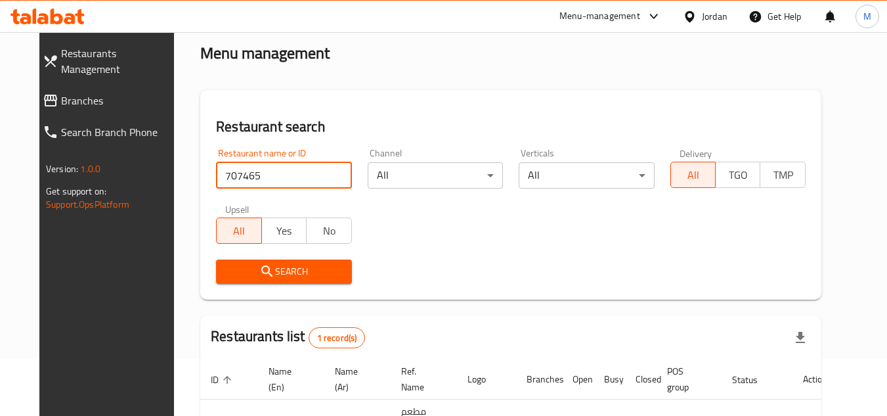
scroll to position [159, 0]
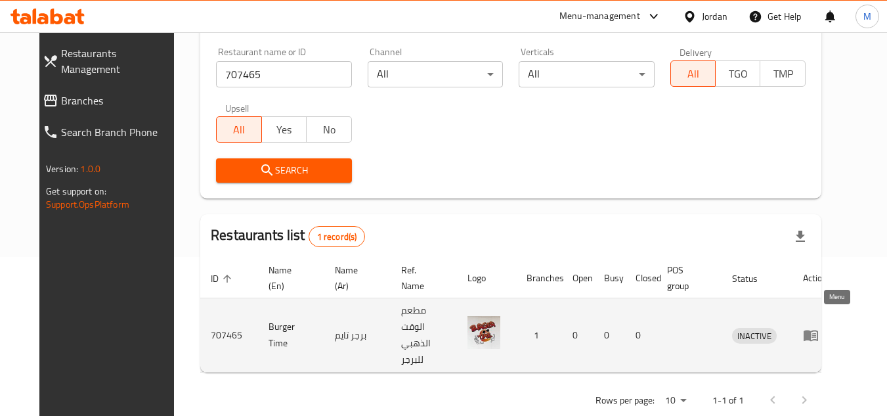
click at [819, 327] on icon "enhanced table" at bounding box center [811, 335] width 16 height 16
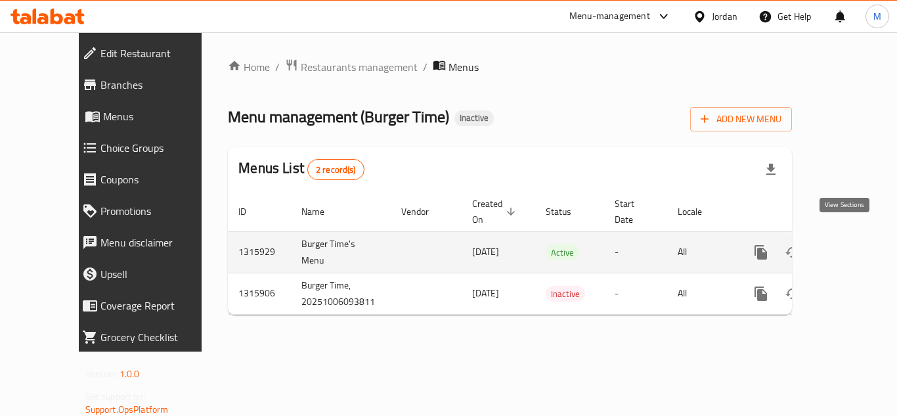
click at [854, 236] on link "enhanced table" at bounding box center [856, 252] width 32 height 32
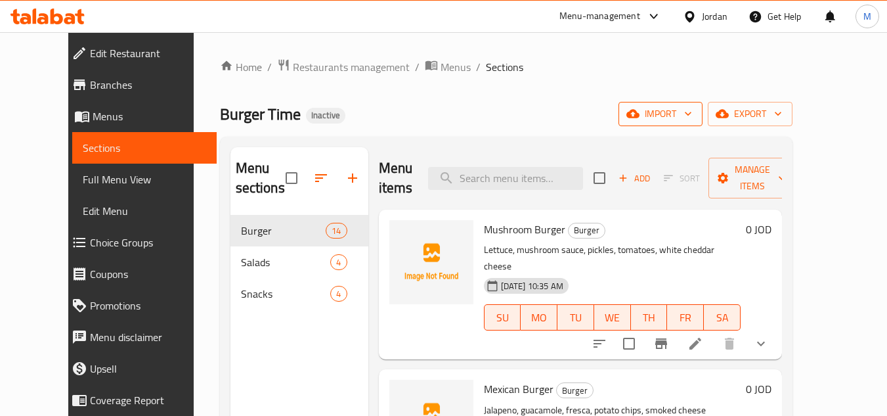
click at [695, 117] on icon "button" at bounding box center [688, 113] width 13 height 13
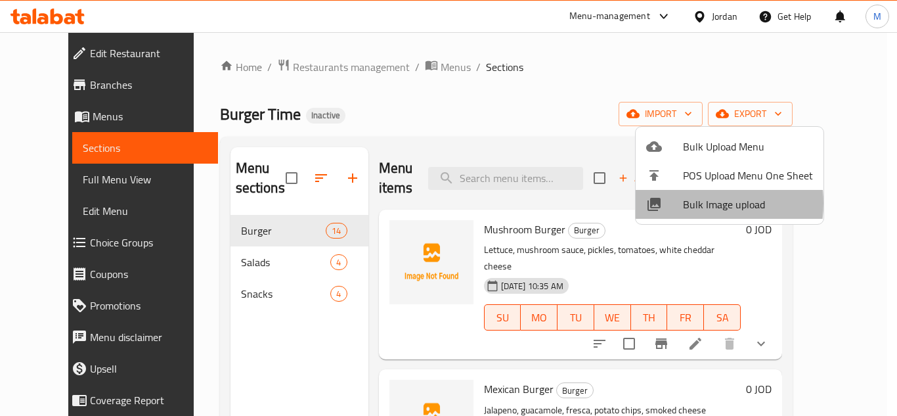
click at [688, 203] on span "Bulk Image upload" at bounding box center [748, 204] width 130 height 16
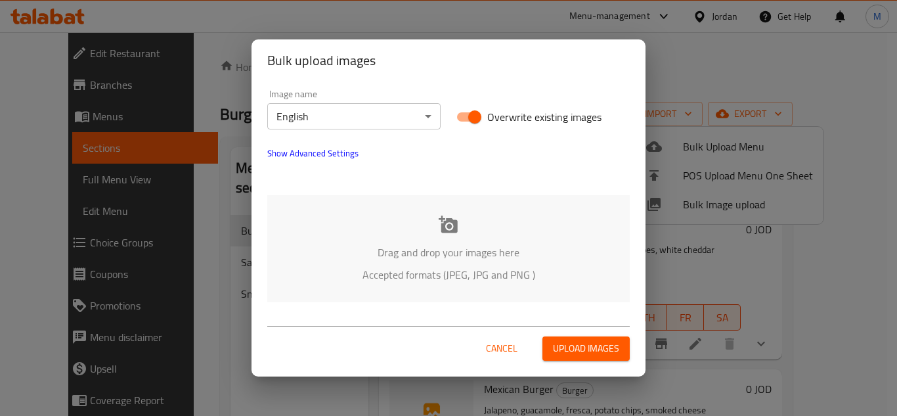
click at [385, 112] on body "​ Menu-management Jordan Get Help M Edit Restaurant Branches Menus Sections Ful…" at bounding box center [448, 224] width 897 height 384
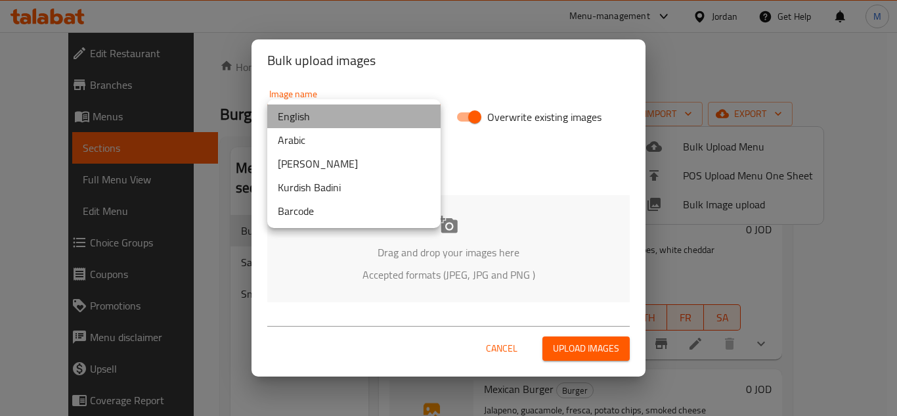
click at [385, 112] on li "English" at bounding box center [353, 116] width 173 height 24
click at [372, 123] on body "​ Menu-management Jordan Get Help M Edit Restaurant Branches Menus Sections Ful…" at bounding box center [448, 224] width 897 height 384
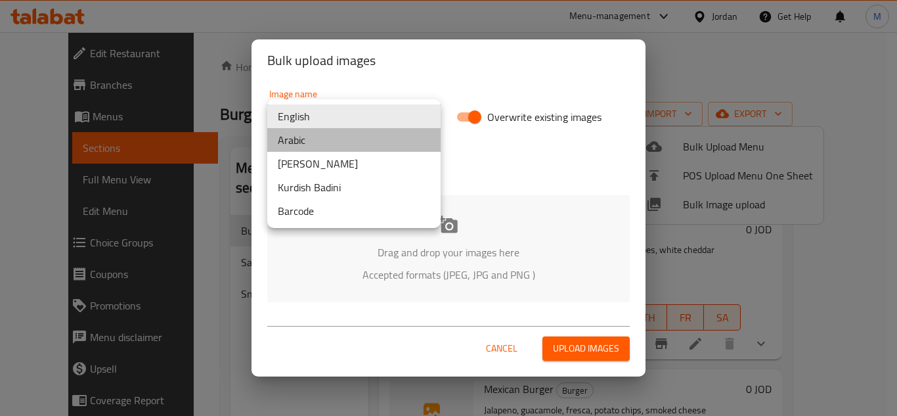
click at [313, 137] on li "Arabic" at bounding box center [353, 140] width 173 height 24
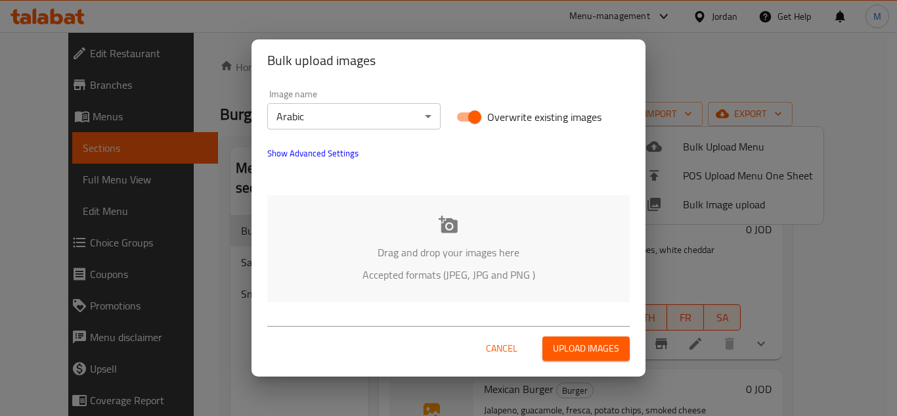
click at [365, 203] on div "Drag and drop your images here Accepted formats (JPEG, JPG and PNG )" at bounding box center [448, 248] width 363 height 107
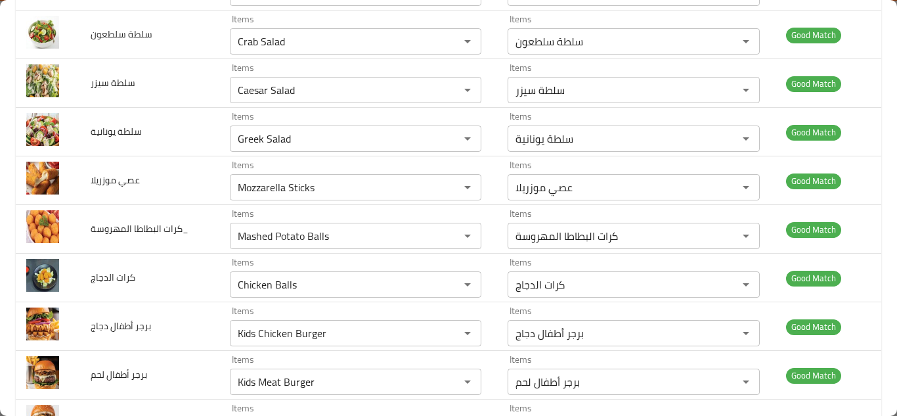
scroll to position [881, 0]
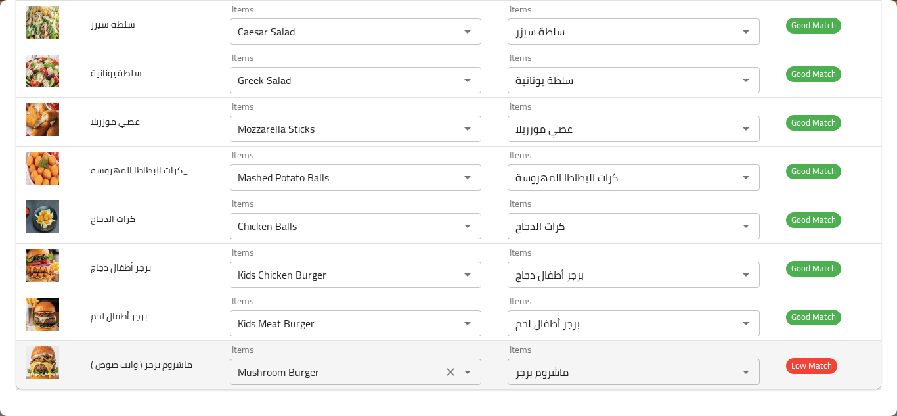
click at [344, 365] on \) "Mushroom Burger" at bounding box center [337, 372] width 206 height 18
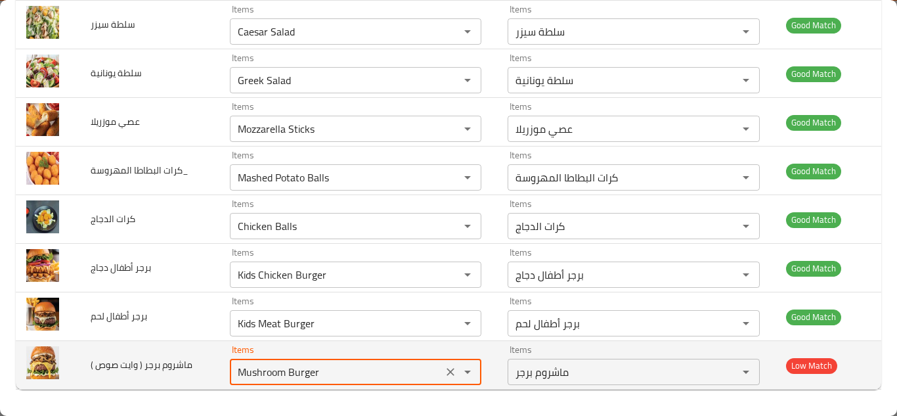
click at [359, 360] on div "Mushroom Burger Items" at bounding box center [356, 372] width 252 height 26
click at [360, 363] on div "Mushroom Burger Items" at bounding box center [356, 372] width 252 height 26
drag, startPoint x: 348, startPoint y: 365, endPoint x: 334, endPoint y: 367, distance: 13.9
click at [347, 365] on \) "Mushroom Burger" at bounding box center [337, 372] width 206 height 18
click at [334, 367] on \) "Mushroom Burger" at bounding box center [337, 372] width 206 height 18
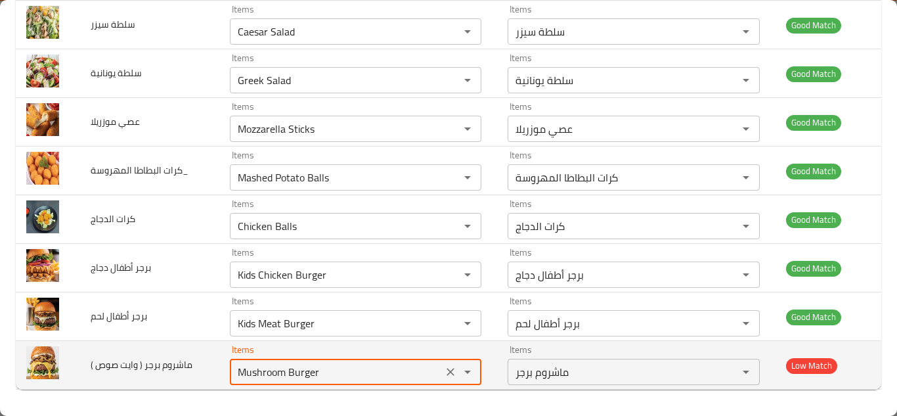
click at [329, 358] on div "Items Mushroom Burger Items" at bounding box center [356, 365] width 252 height 40
type \) "M"
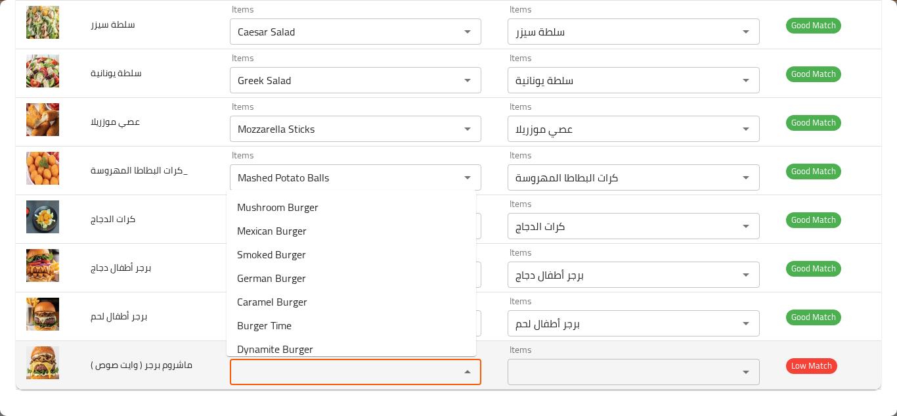
click at [162, 366] on span "ماشروم برجر ( وايت صوص )" at bounding box center [142, 364] width 102 height 17
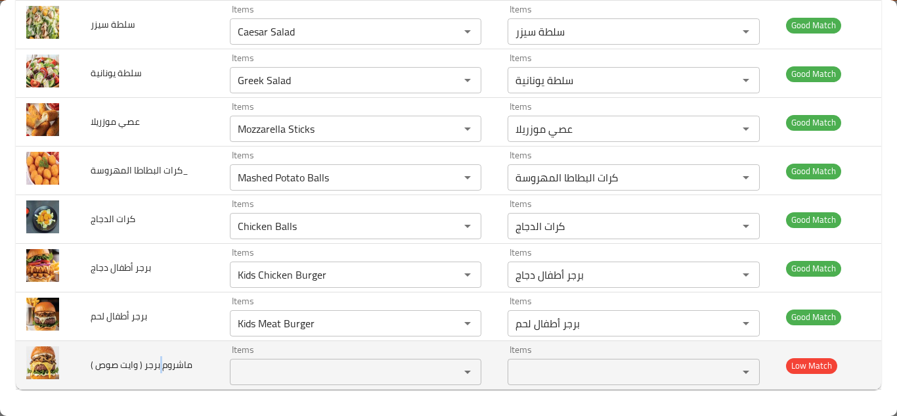
click at [162, 366] on span "ماشروم برجر ( وايت صوص )" at bounding box center [142, 364] width 102 height 17
copy span "ماشروم برجر ( وايت صوص )"
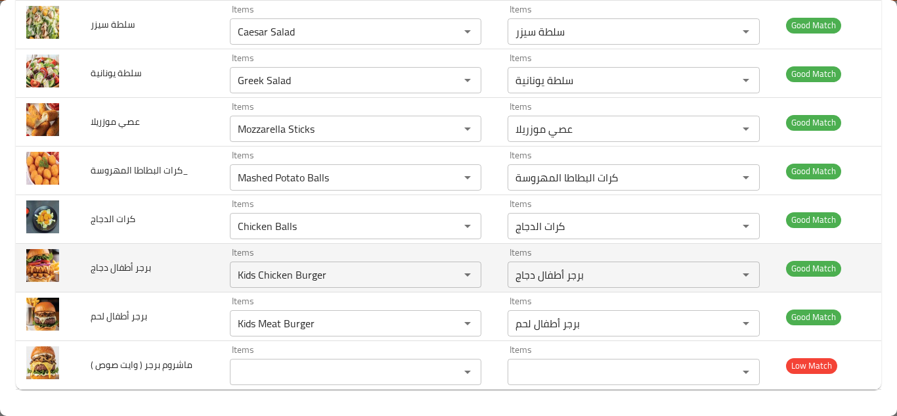
click at [191, 265] on td "برجر أطفال دجاج" at bounding box center [149, 268] width 139 height 49
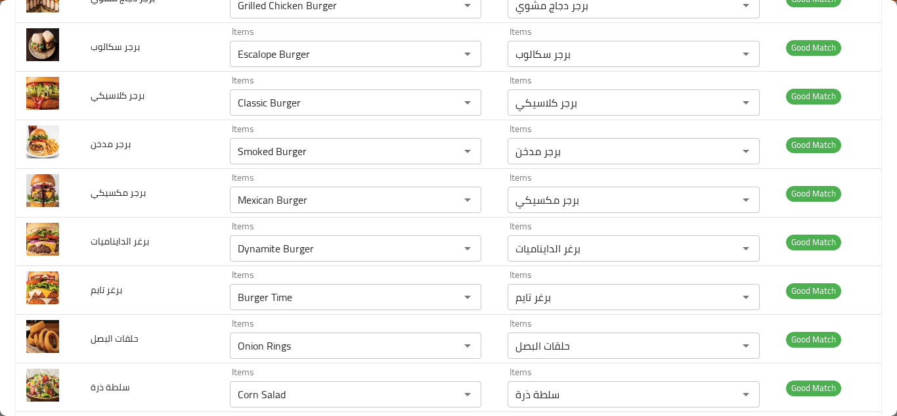
scroll to position [355, 0]
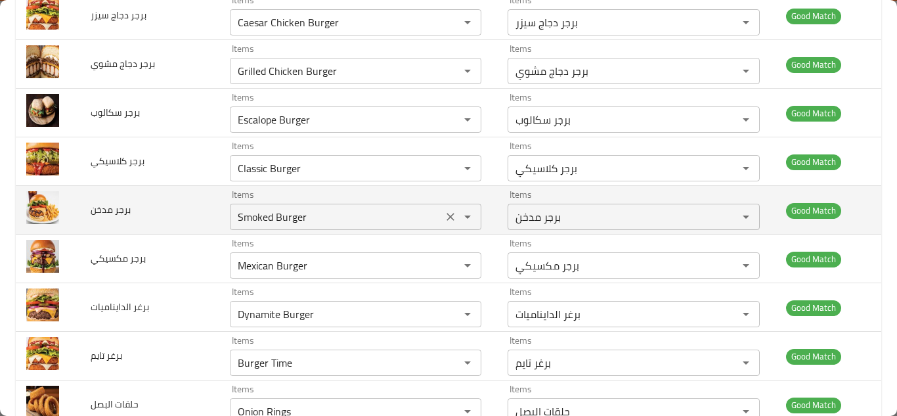
click at [275, 221] on مدخن "Smoked Burger" at bounding box center [337, 217] width 206 height 18
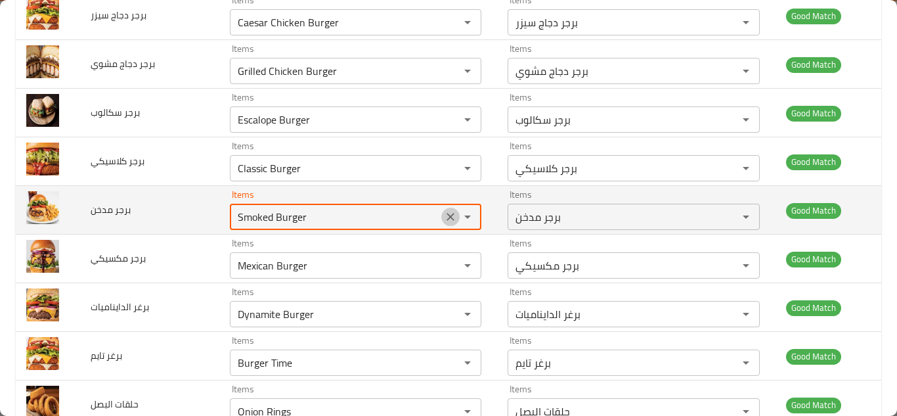
click at [449, 220] on icon "Clear" at bounding box center [451, 217] width 8 height 8
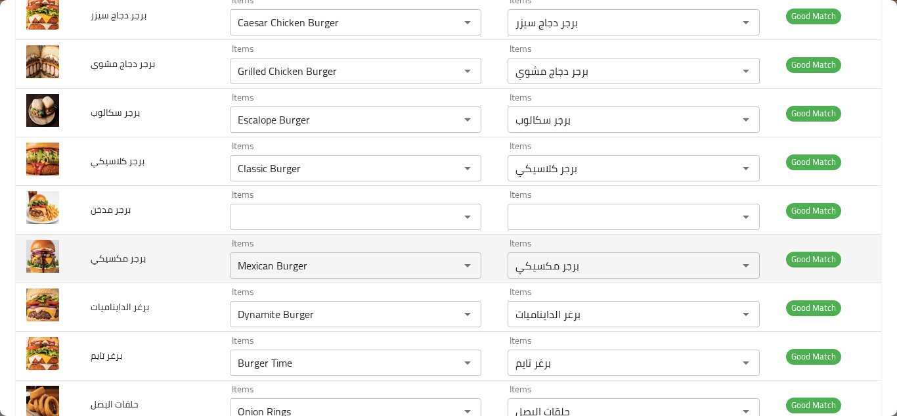
click at [189, 236] on td "برجر مكسيكي" at bounding box center [149, 258] width 139 height 49
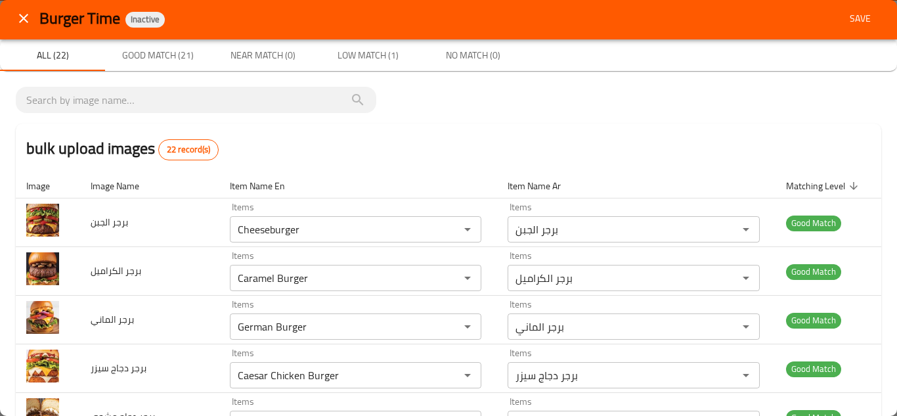
scroll to position [0, 0]
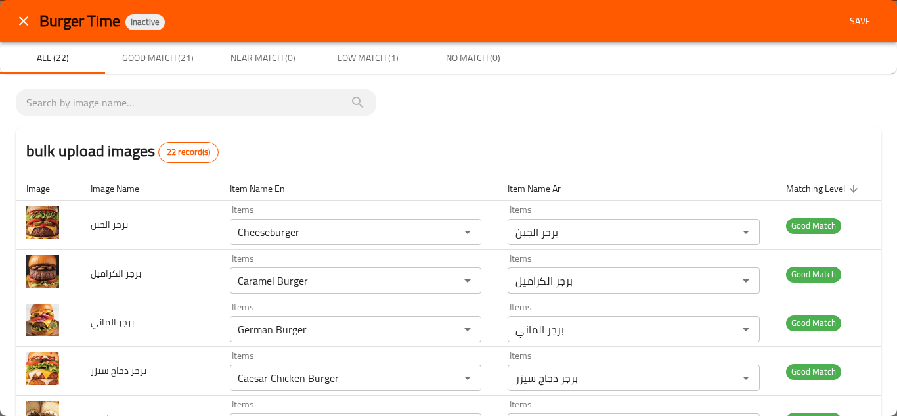
click at [868, 16] on button "Save" at bounding box center [860, 21] width 42 height 24
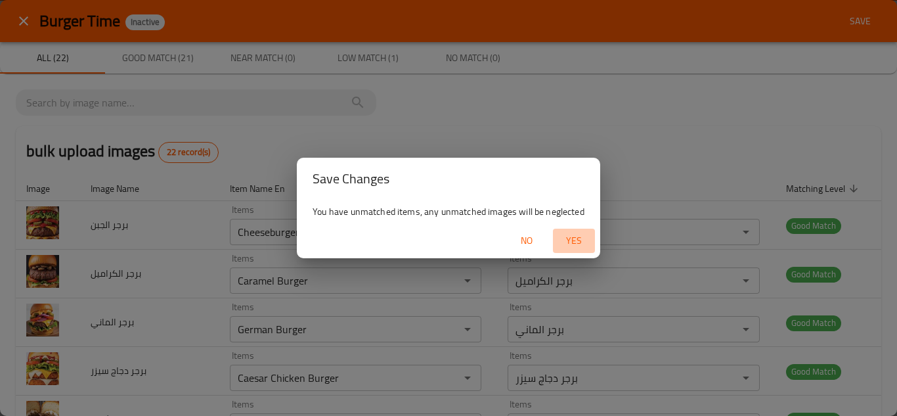
click at [577, 238] on span "Yes" at bounding box center [574, 240] width 32 height 16
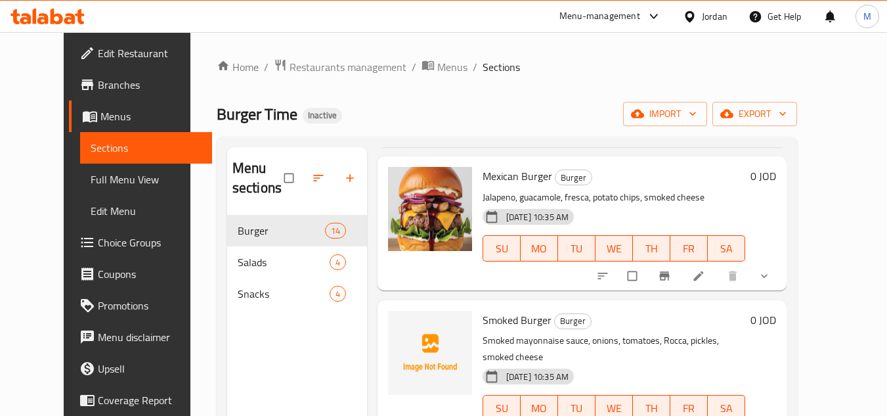
scroll to position [197, 0]
click at [719, 273] on li at bounding box center [700, 275] width 37 height 21
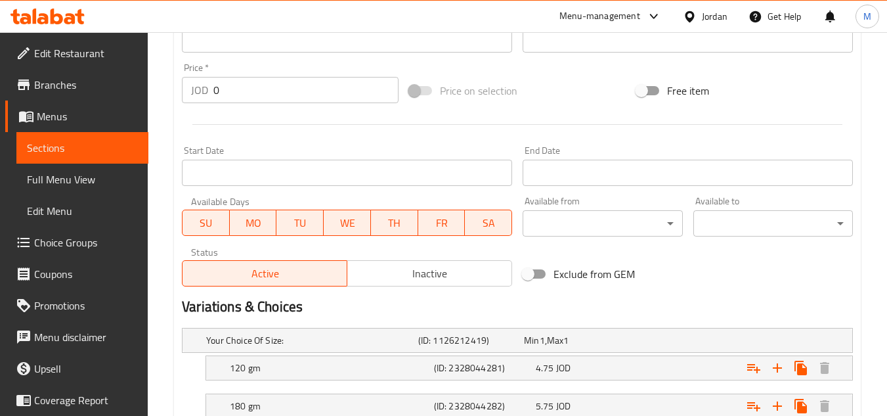
scroll to position [561, 0]
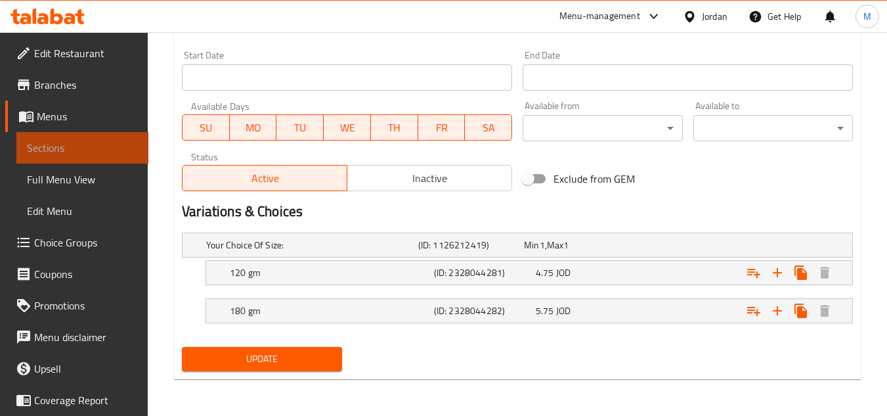
click at [85, 148] on span "Sections" at bounding box center [82, 148] width 111 height 16
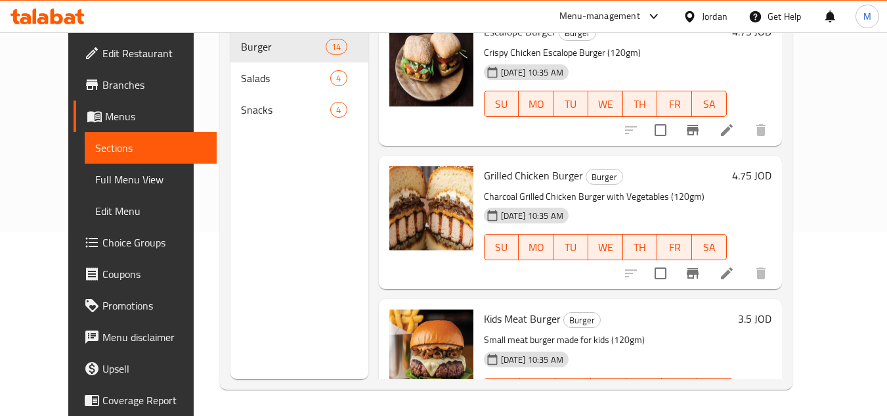
scroll to position [1580, 0]
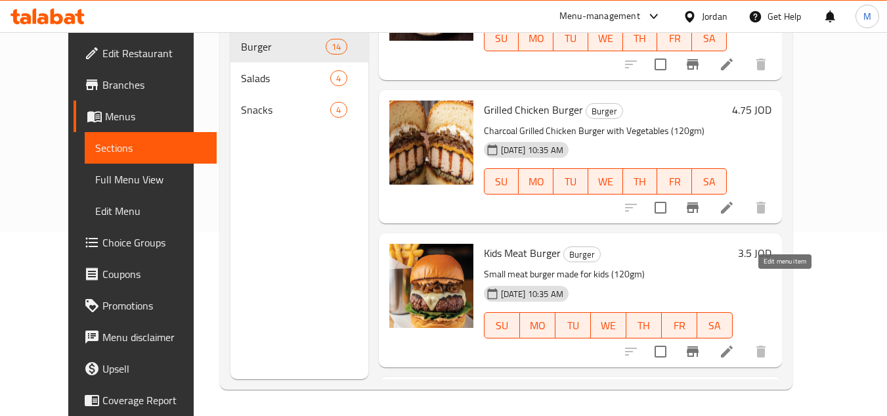
click at [735, 343] on icon at bounding box center [727, 351] width 16 height 16
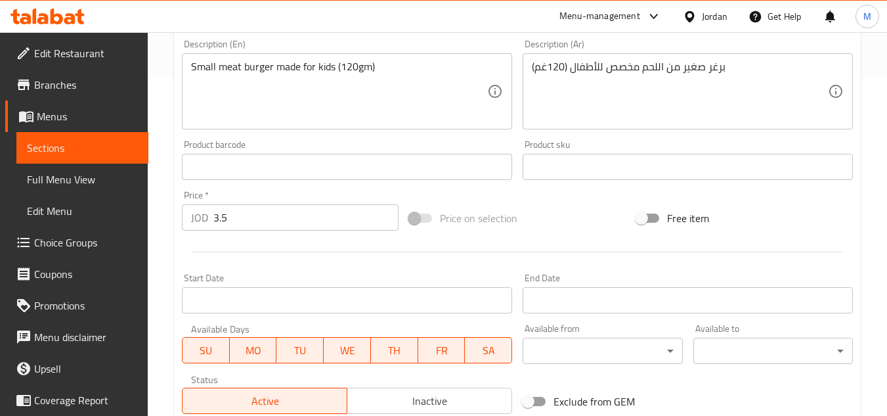
scroll to position [334, 0]
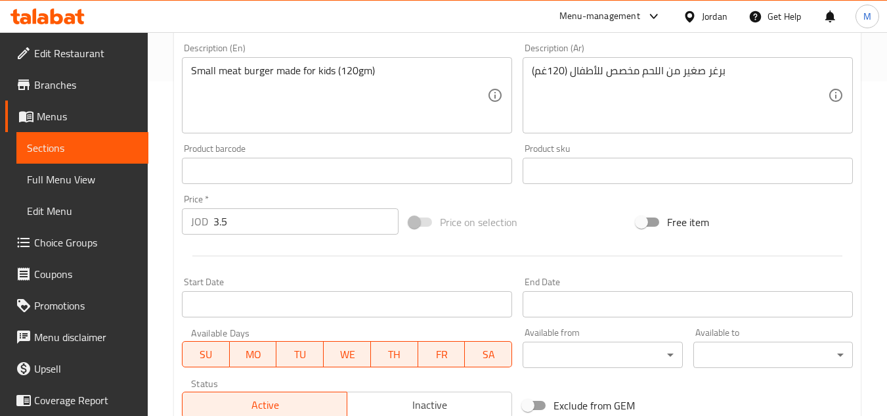
click at [69, 143] on span "Sections" at bounding box center [82, 148] width 111 height 16
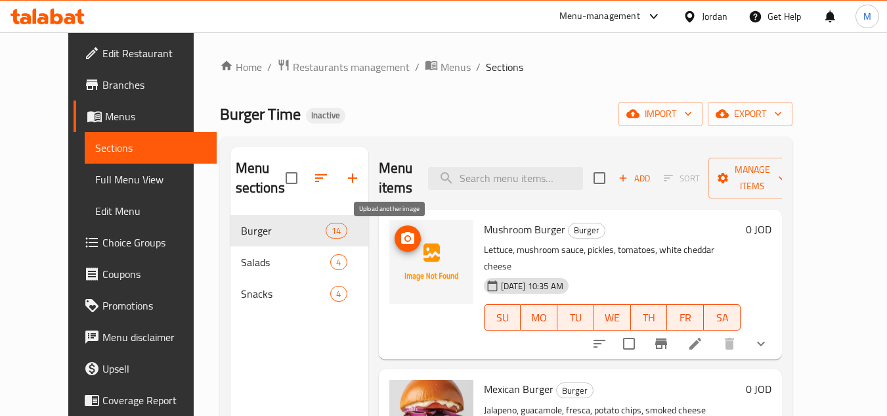
click at [401, 233] on icon "upload picture" at bounding box center [407, 238] width 13 height 12
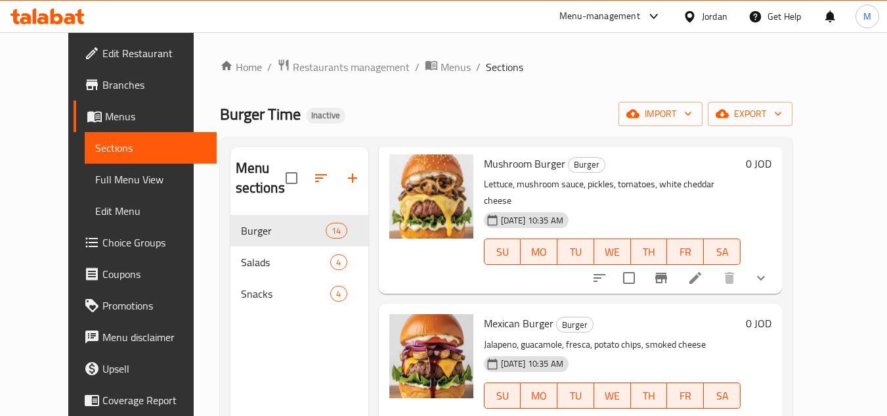
scroll to position [328, 0]
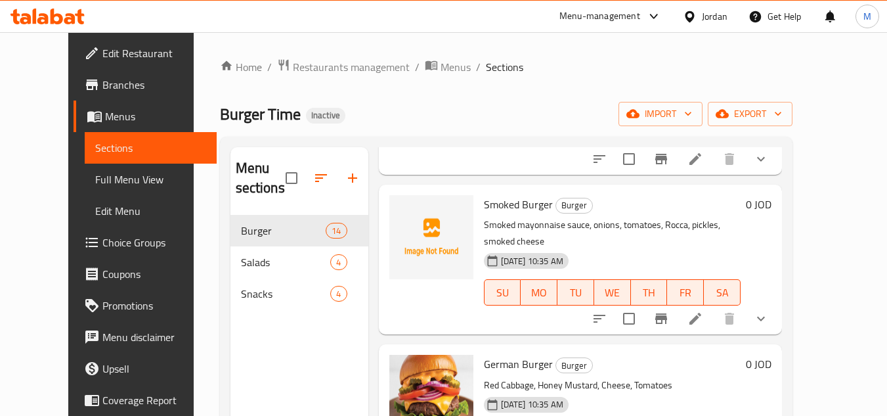
click at [625, 76] on div "Home / Restaurants management / Menus / Sections Burger Time Inactive import ex…" at bounding box center [506, 315] width 573 height 515
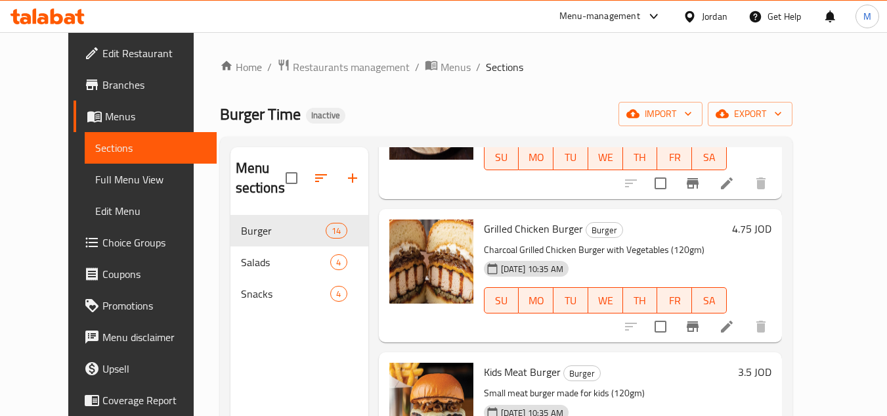
scroll to position [1645, 0]
click at [583, 59] on ol "Home / Restaurants management / Menus / Sections" at bounding box center [506, 66] width 573 height 17
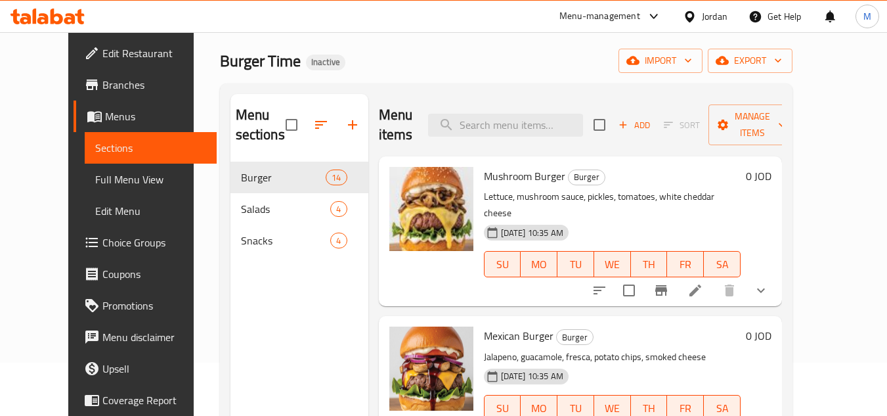
scroll to position [53, 0]
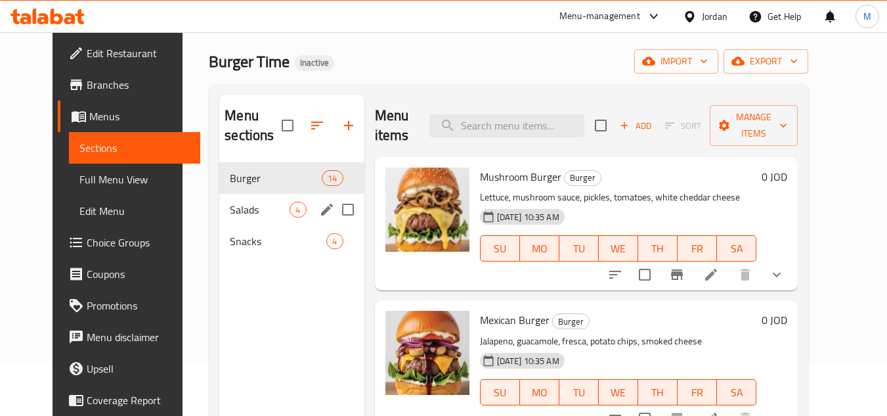
click at [242, 204] on span "Salads" at bounding box center [260, 210] width 60 height 16
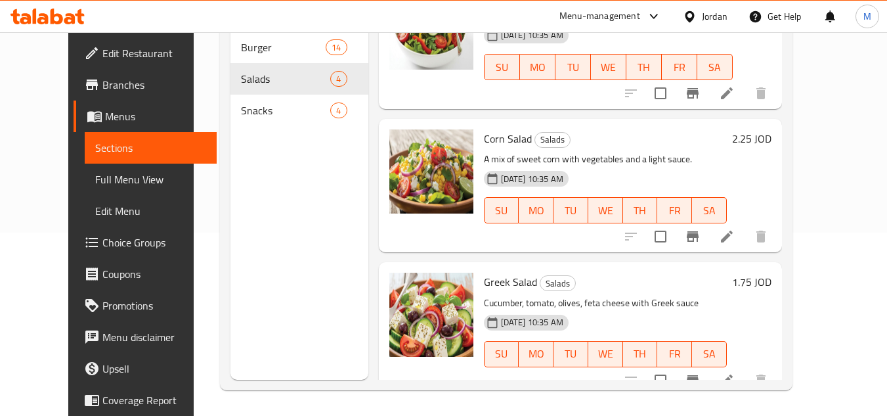
scroll to position [184, 0]
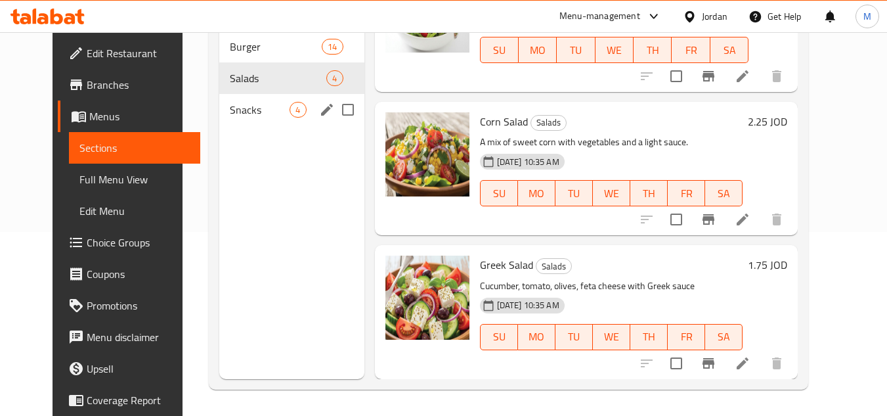
click at [230, 106] on span "Snacks" at bounding box center [260, 110] width 60 height 16
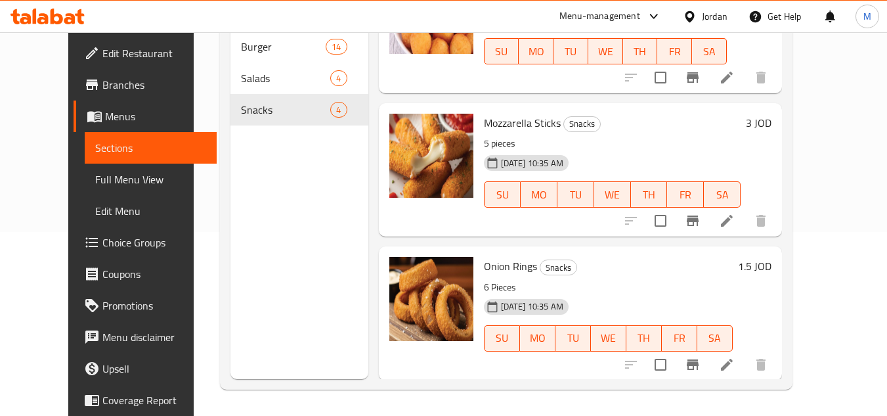
scroll to position [211, 0]
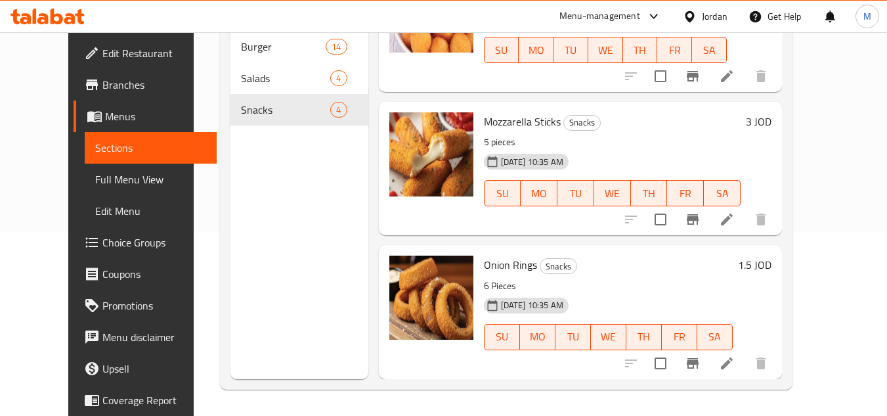
click at [97, 182] on span "Full Menu View" at bounding box center [150, 179] width 111 height 16
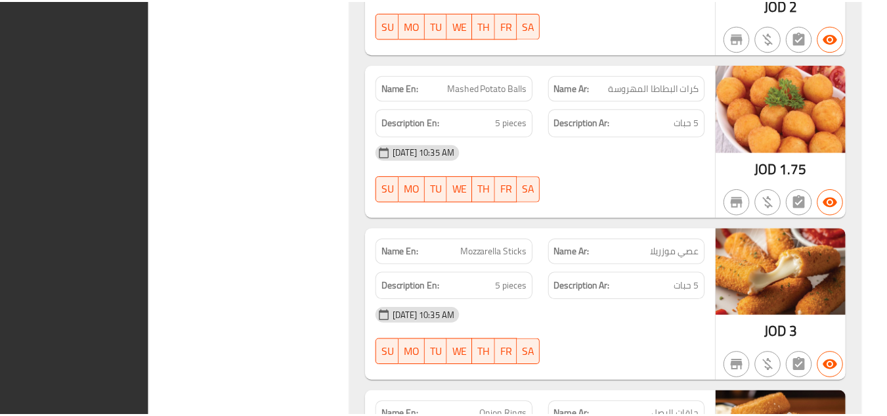
scroll to position [4703, 0]
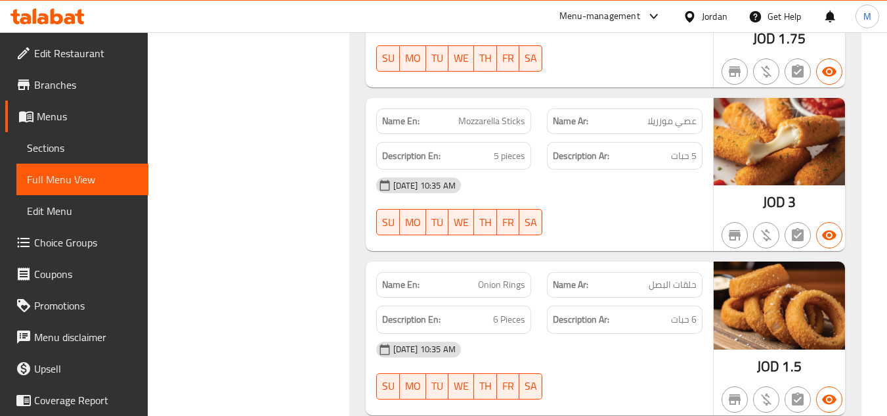
click at [89, 55] on span "Edit Restaurant" at bounding box center [86, 53] width 104 height 16
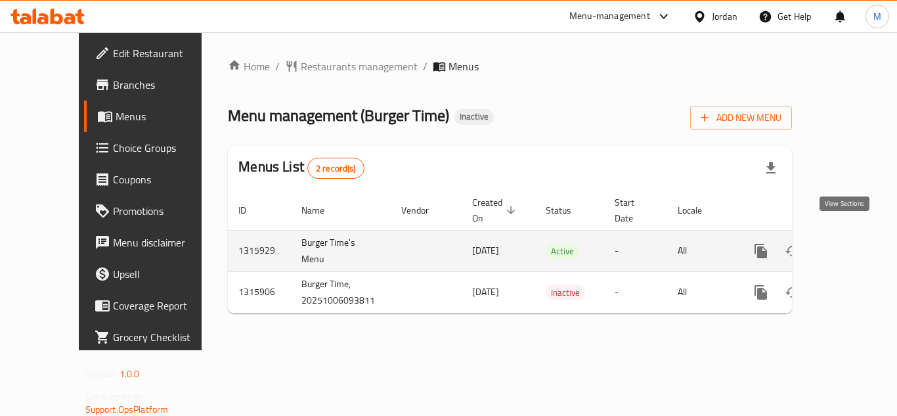
click at [851, 243] on icon "enhanced table" at bounding box center [856, 251] width 16 height 16
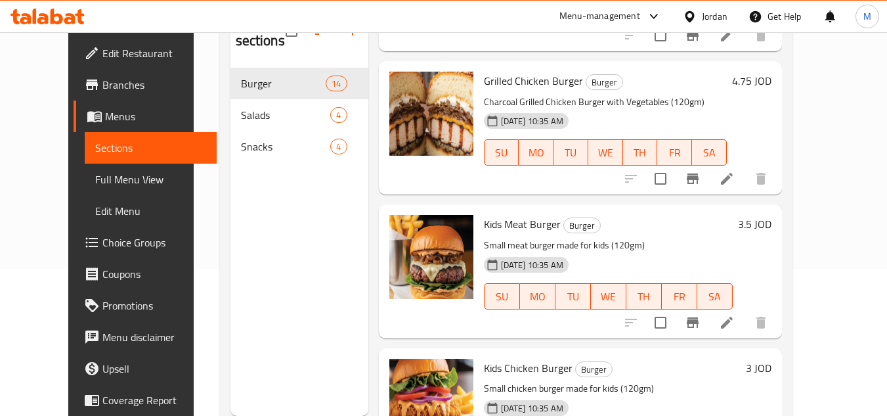
scroll to position [184, 0]
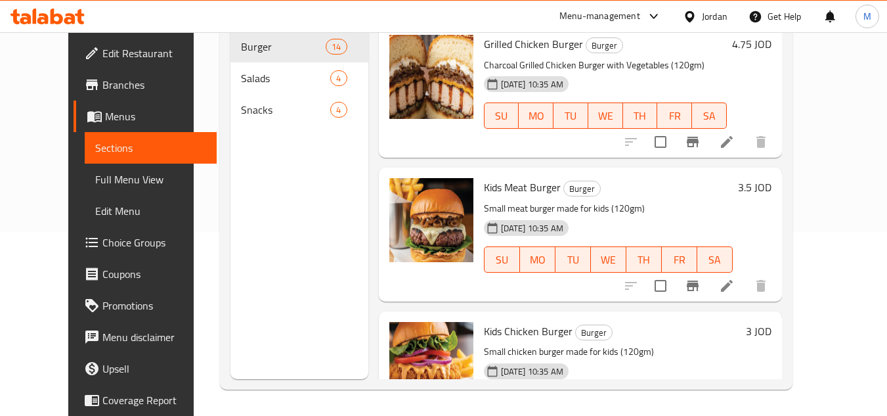
click at [504, 321] on span "Kids Chicken Burger" at bounding box center [528, 331] width 89 height 20
click at [48, 16] on icon at bounding box center [42, 18] width 11 height 11
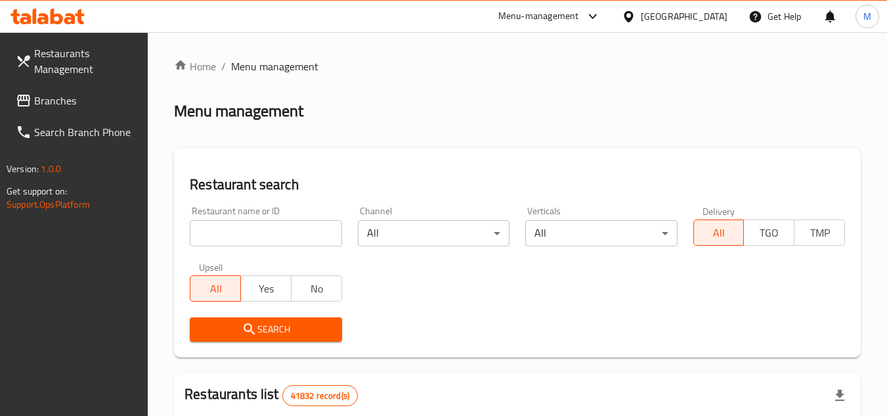
click at [267, 229] on input "search" at bounding box center [266, 233] width 152 height 26
paste input "GastroHu"
type input "GastroHu"
click button "Search" at bounding box center [266, 329] width 152 height 24
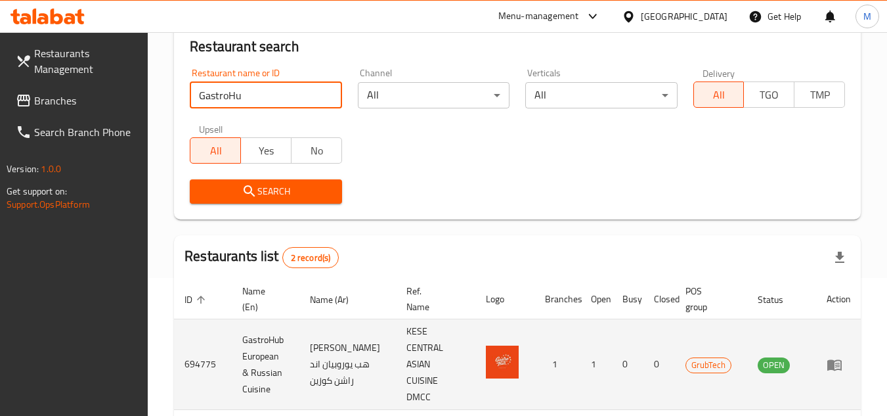
scroll to position [244, 0]
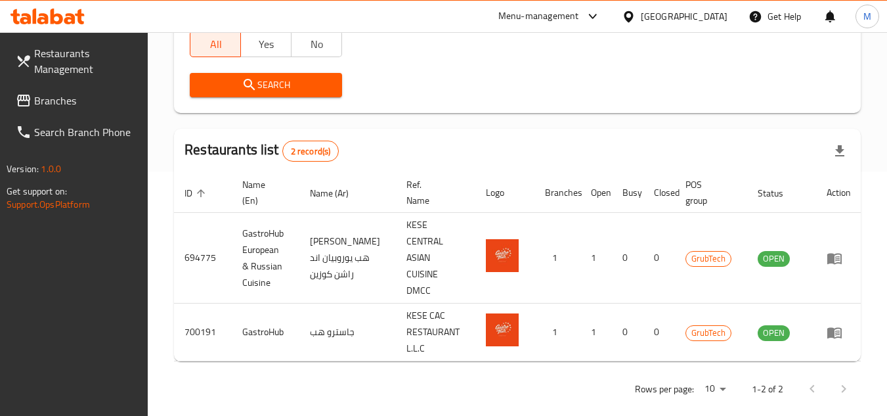
click at [74, 106] on span "Branches" at bounding box center [86, 101] width 104 height 16
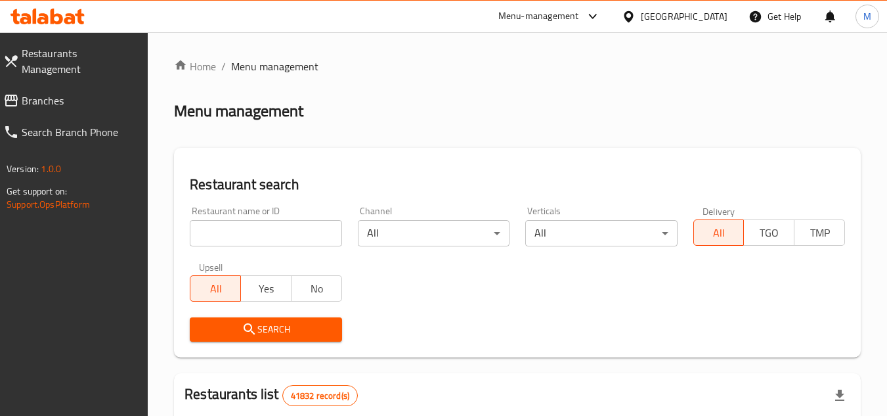
click at [294, 232] on input "search" at bounding box center [266, 233] width 152 height 26
paste input "700191"
type input "700191"
click button "Search" at bounding box center [266, 329] width 152 height 24
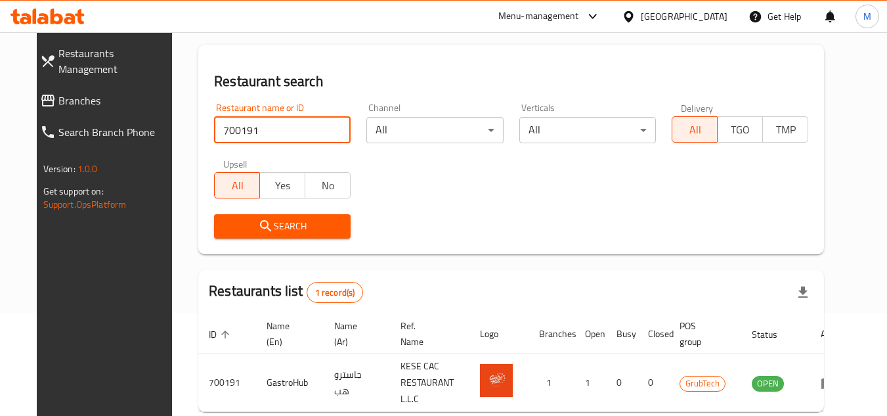
scroll to position [170, 0]
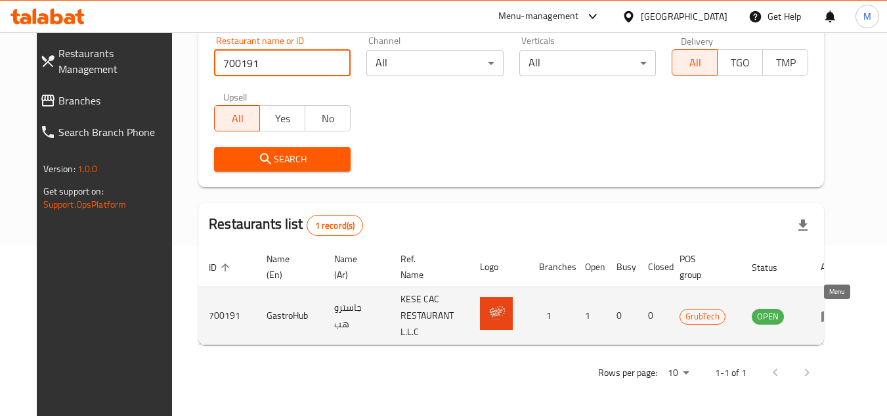
click at [837, 309] on icon "enhanced table" at bounding box center [829, 316] width 16 height 16
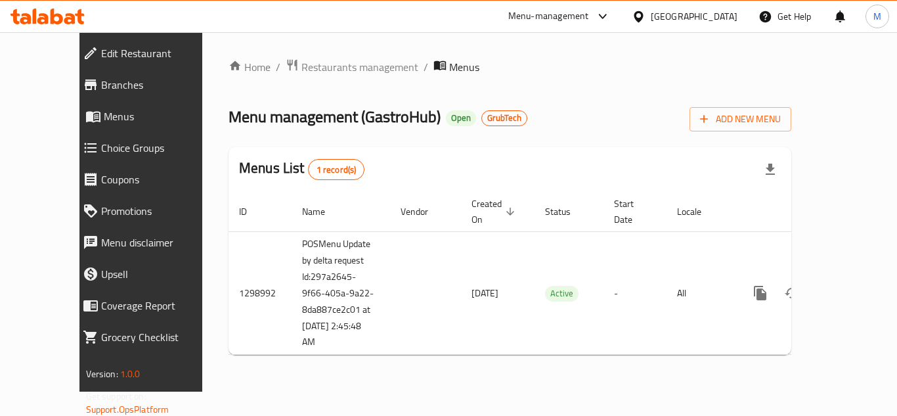
click at [114, 53] on span "Edit Restaurant" at bounding box center [160, 53] width 118 height 16
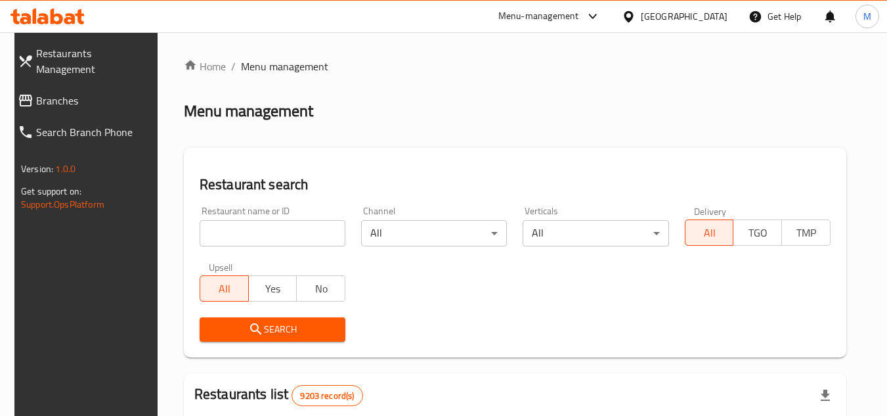
click at [292, 227] on input "search" at bounding box center [273, 233] width 146 height 26
paste input "668143"
type input "668143"
click button "Search" at bounding box center [273, 329] width 146 height 24
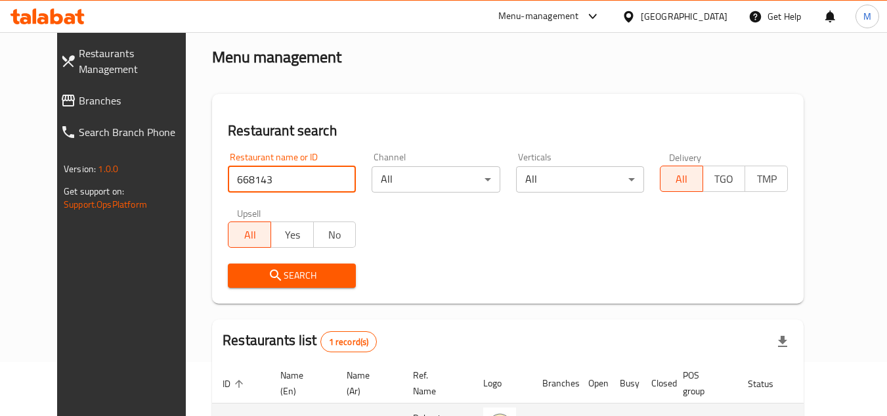
scroll to position [159, 0]
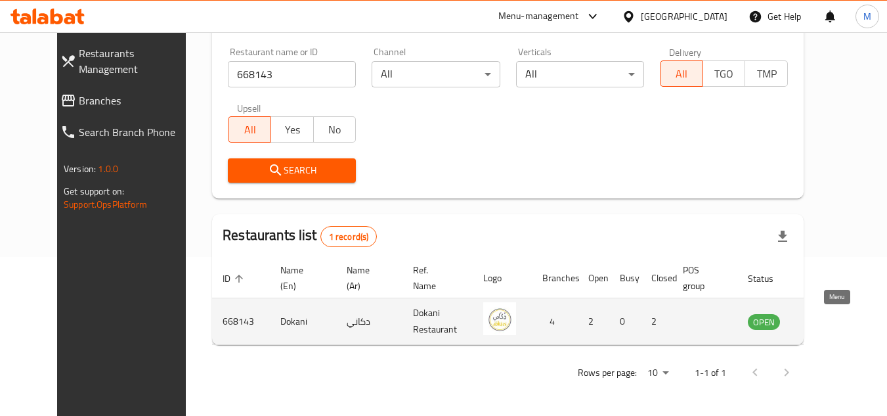
click at [832, 323] on icon "enhanced table" at bounding box center [825, 322] width 14 height 11
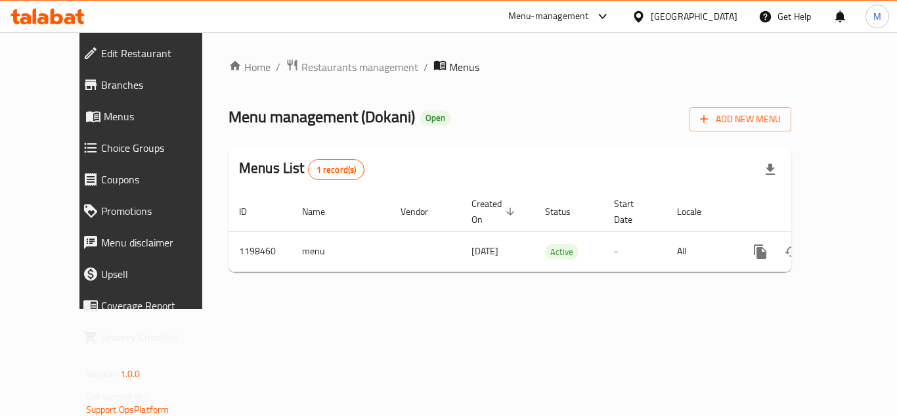
click at [101, 51] on span "Edit Restaurant" at bounding box center [160, 53] width 118 height 16
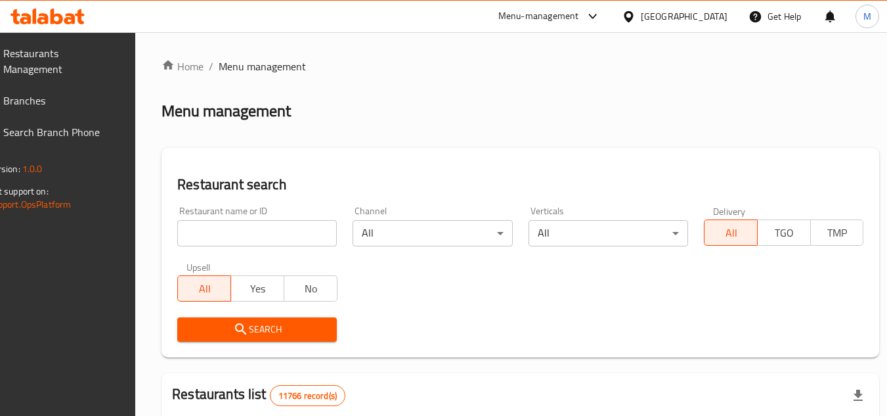
click at [63, 15] on icon at bounding box center [48, 17] width 74 height 16
click at [298, 236] on input "search" at bounding box center [257, 233] width 160 height 26
paste input "Ice Cream"
click button "Search" at bounding box center [257, 329] width 160 height 24
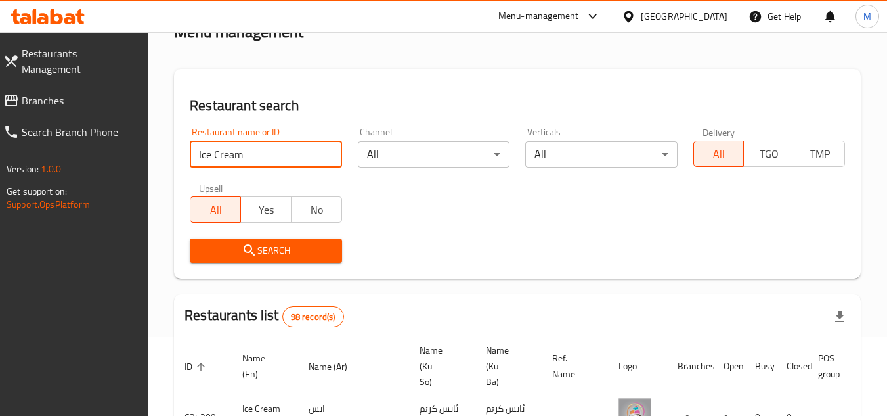
scroll to position [131, 0]
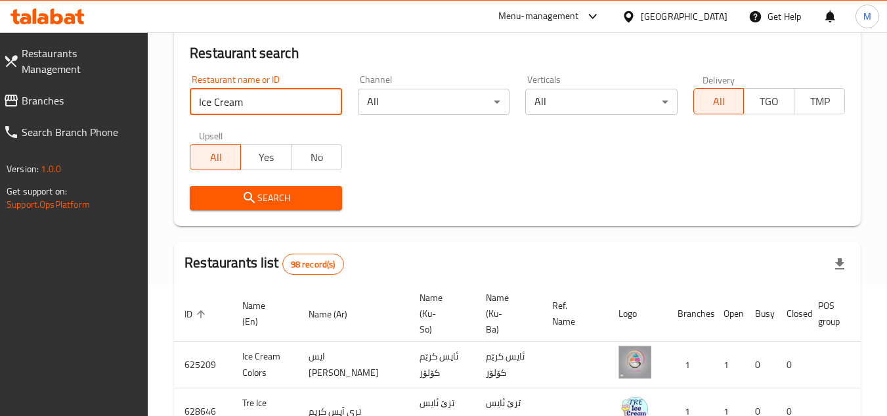
click at [225, 110] on input "Ice Cream" at bounding box center [266, 102] width 152 height 26
click at [225, 109] on input "Ice Cream" at bounding box center [266, 102] width 152 height 26
click at [225, 108] on input "Ice Cream" at bounding box center [266, 102] width 152 height 26
paste input "Ice Cream"
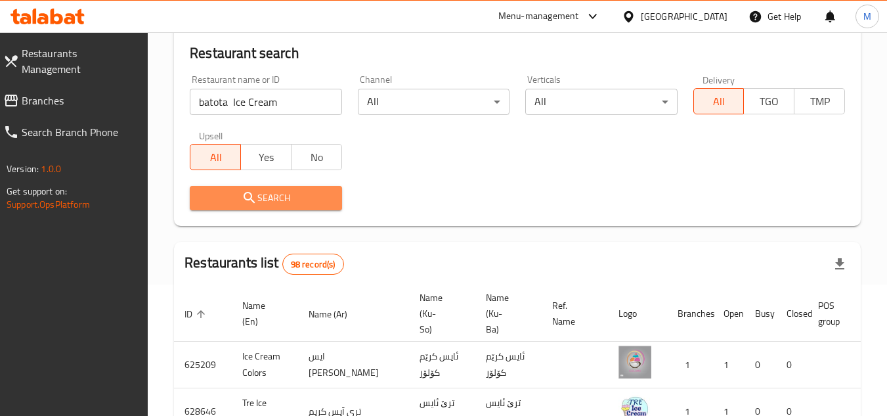
click at [290, 199] on span "Search" at bounding box center [265, 198] width 131 height 16
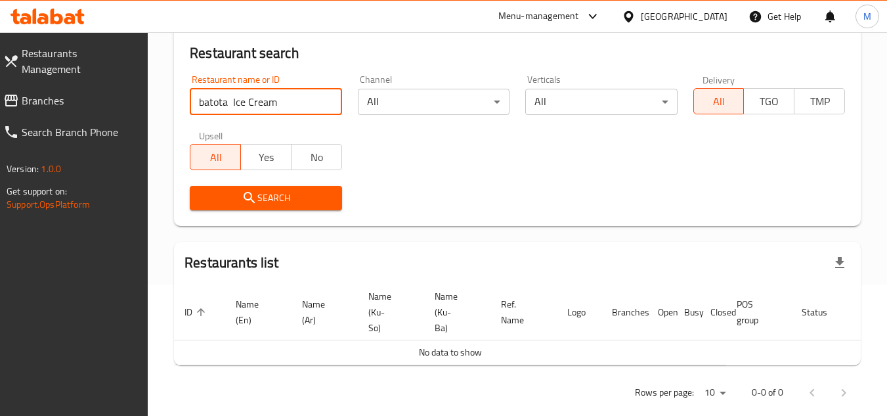
click at [230, 100] on input "batota Ice Cream" at bounding box center [266, 102] width 152 height 26
click at [233, 101] on input "batota Ice Cream" at bounding box center [266, 102] width 152 height 26
type input "batota Ice Cream"
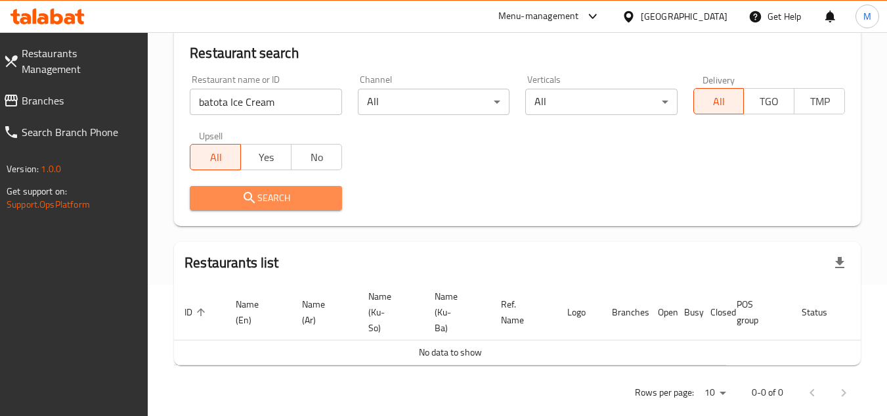
click at [265, 201] on span "Search" at bounding box center [265, 198] width 131 height 16
click at [265, 201] on div at bounding box center [443, 208] width 887 height 416
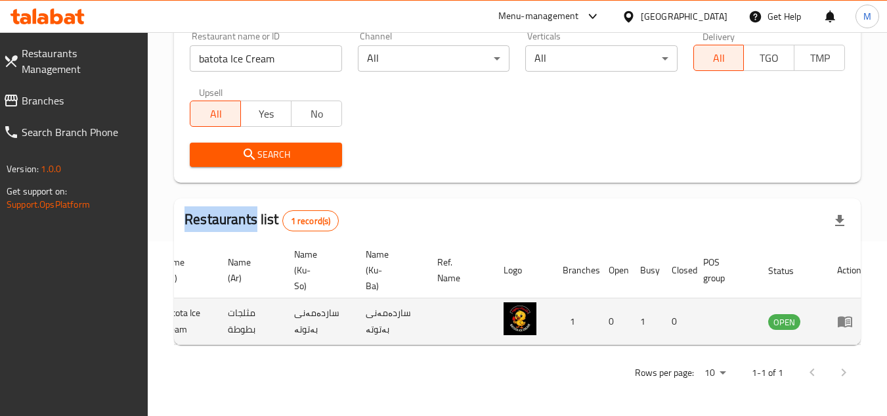
scroll to position [0, 83]
click at [836, 317] on icon "enhanced table" at bounding box center [843, 322] width 14 height 11
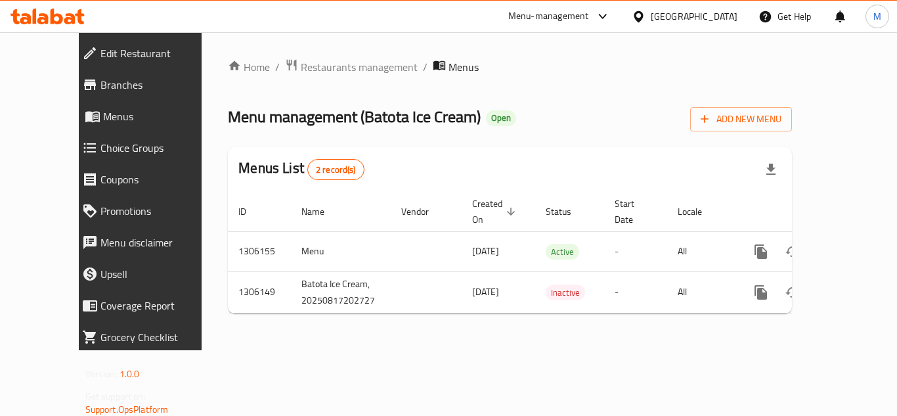
click at [100, 91] on span "Branches" at bounding box center [159, 85] width 118 height 16
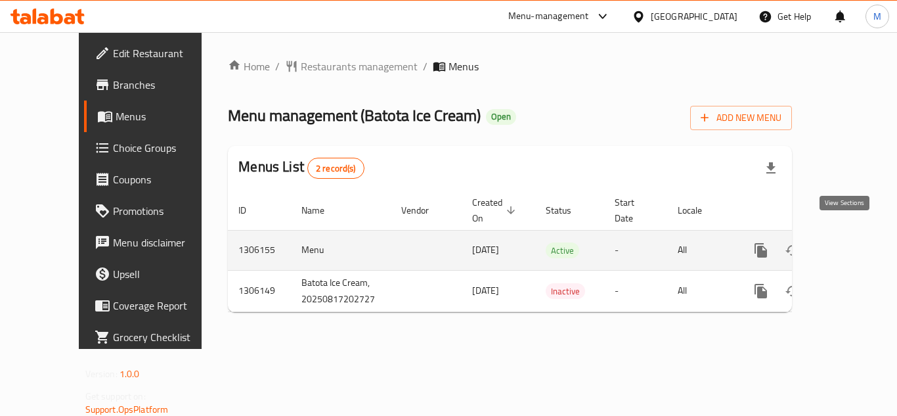
click at [848, 242] on icon "enhanced table" at bounding box center [856, 250] width 16 height 16
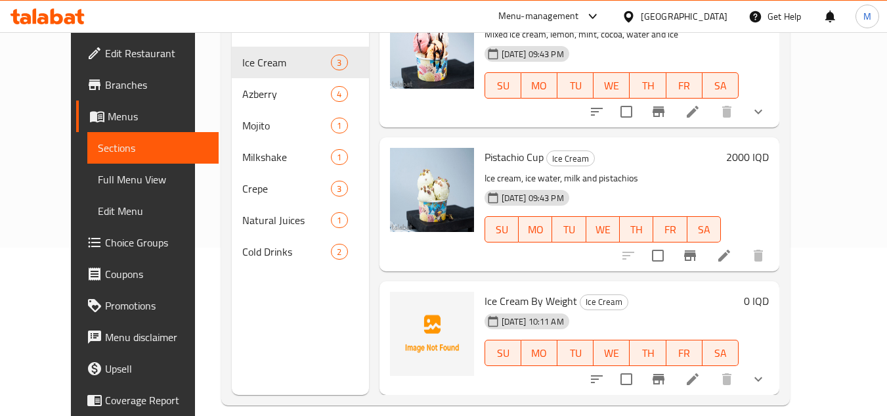
scroll to position [184, 0]
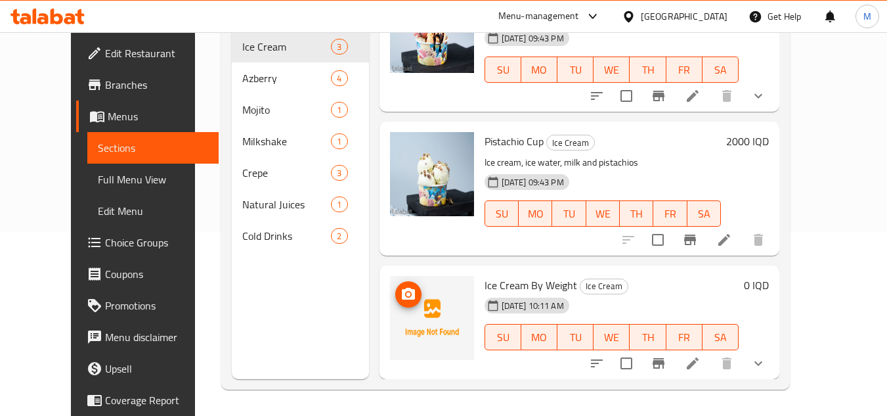
click at [390, 284] on img at bounding box center [432, 318] width 84 height 84
click at [407, 294] on img at bounding box center [432, 318] width 84 height 84
click at [395, 284] on button "upload picture" at bounding box center [408, 294] width 26 height 26
click at [401, 286] on icon "upload picture" at bounding box center [409, 294] width 16 height 16
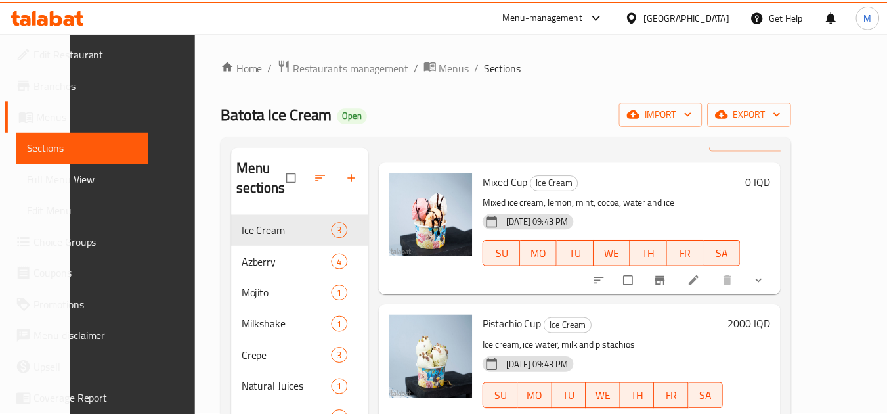
scroll to position [184, 0]
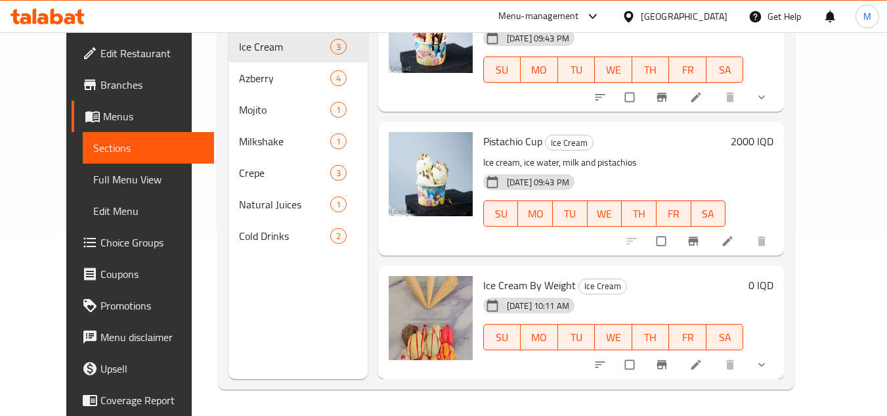
click at [79, 17] on icon at bounding box center [79, 16] width 9 height 15
